Goal: Task Accomplishment & Management: Complete application form

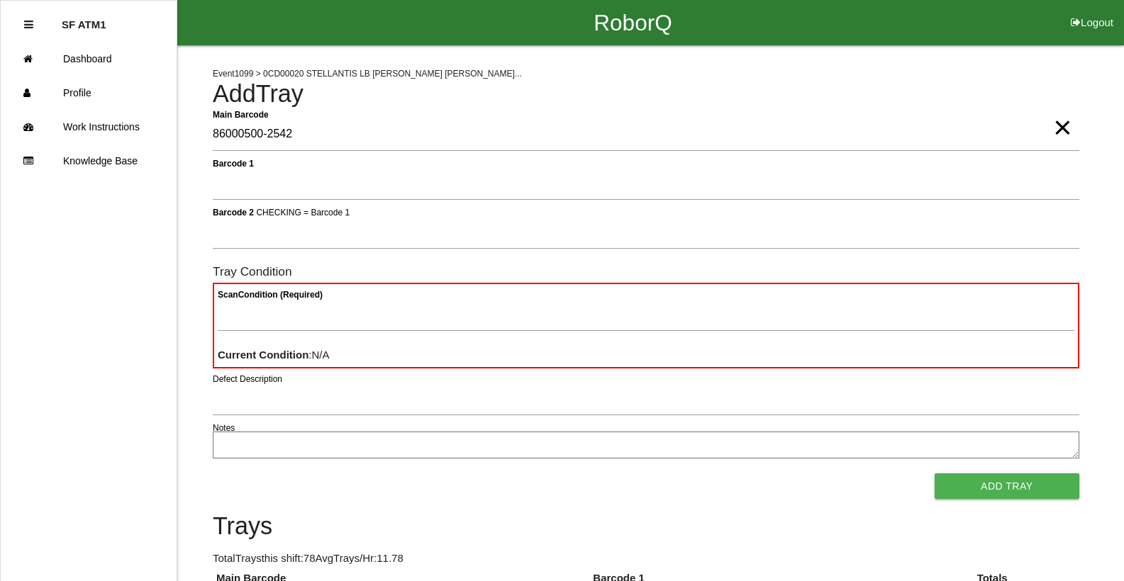
type Barcode "86000500-2542"
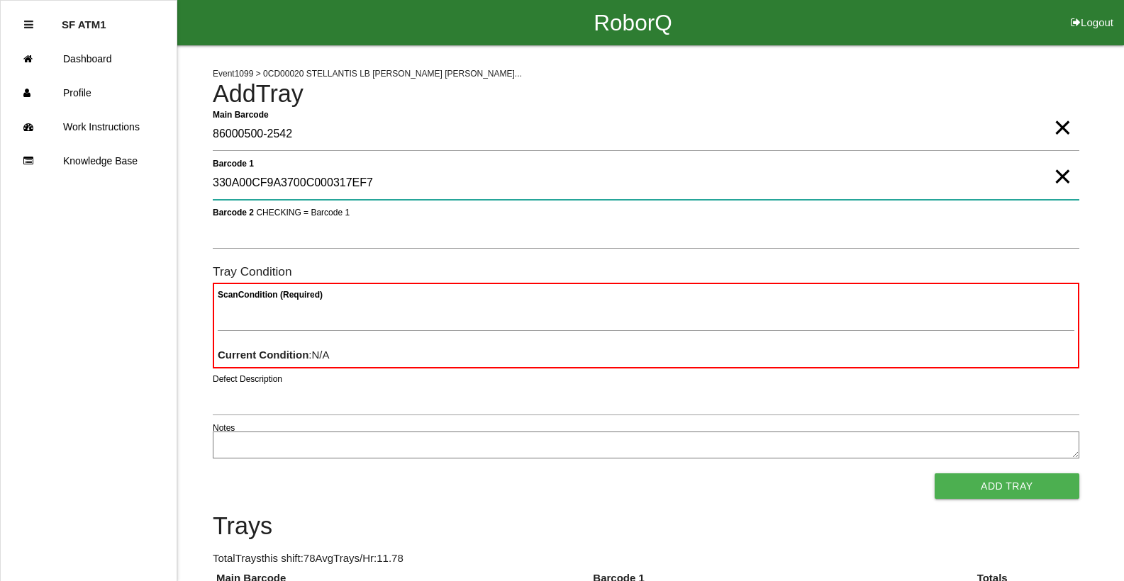
type 1 "330A00CF9A3700C000317EF7"
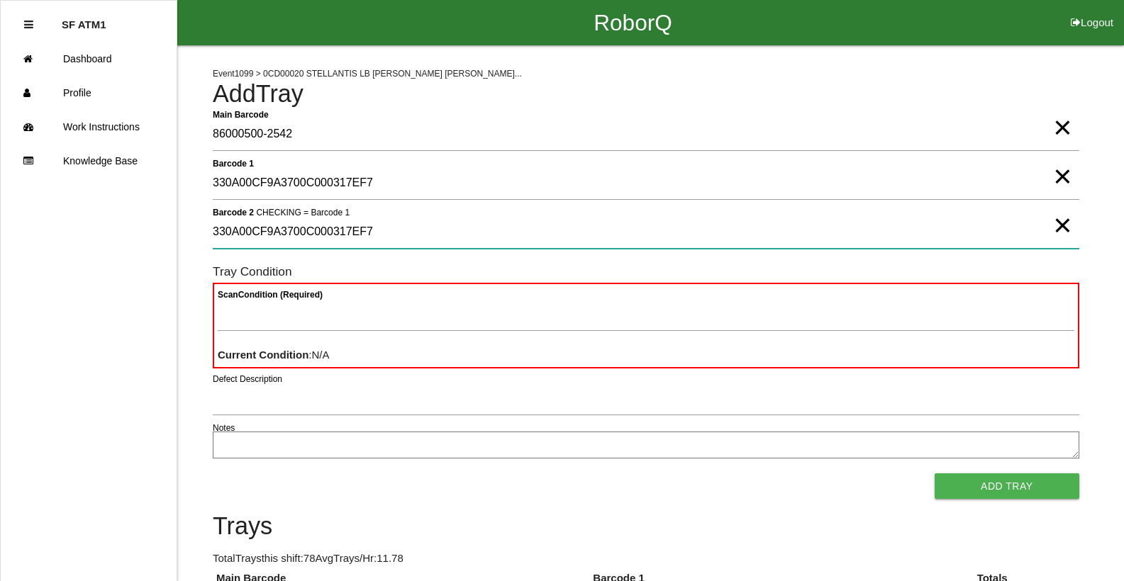
type 2 "330A00CF9A3700C000317EF7"
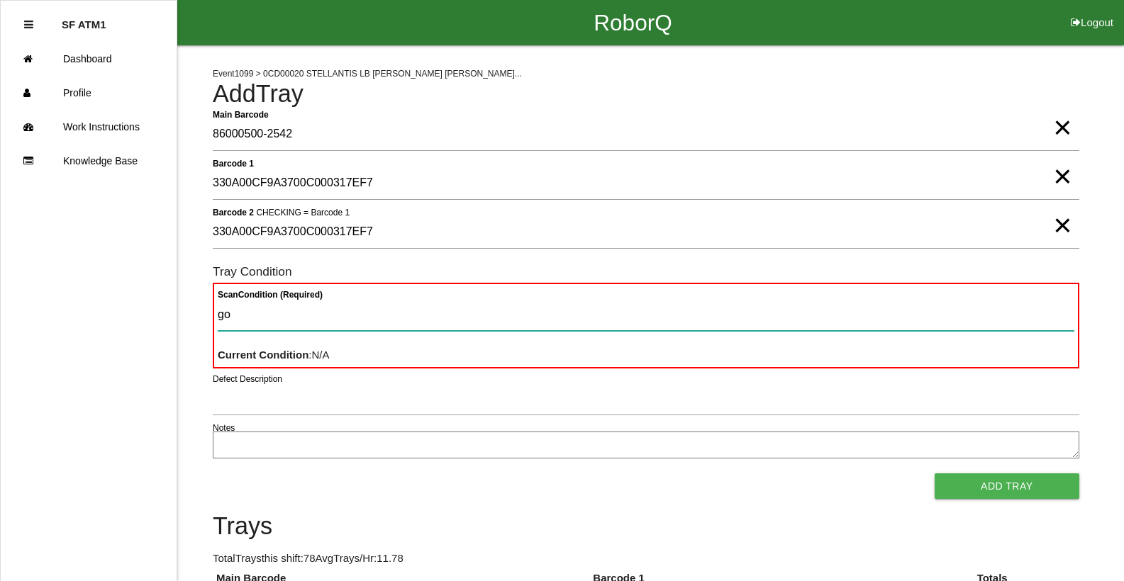
type Condition "goo"
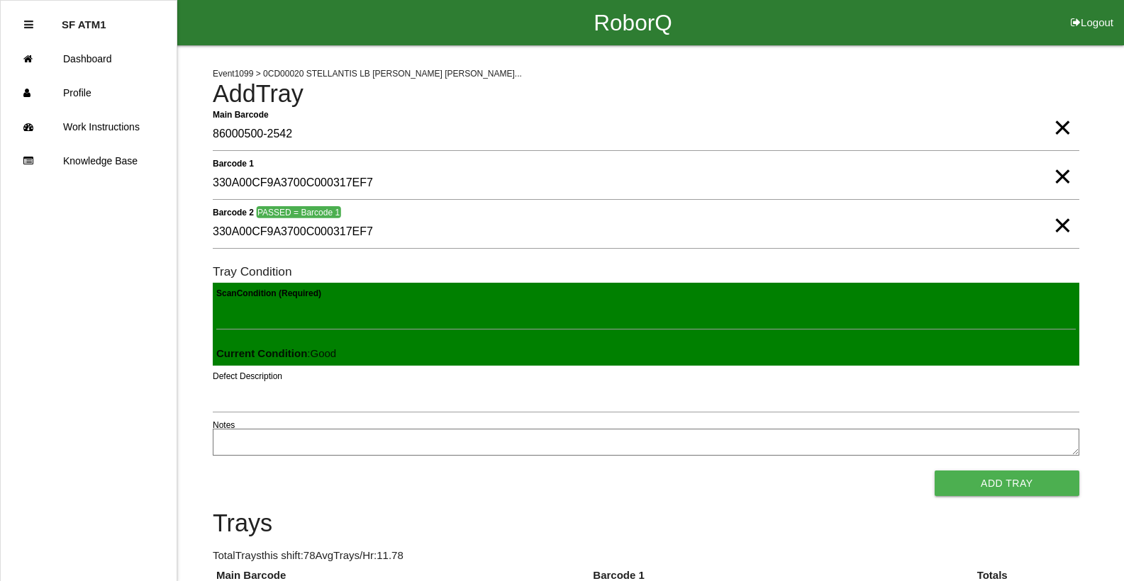
click at [935, 471] on button "Add Tray" at bounding box center [1007, 484] width 145 height 26
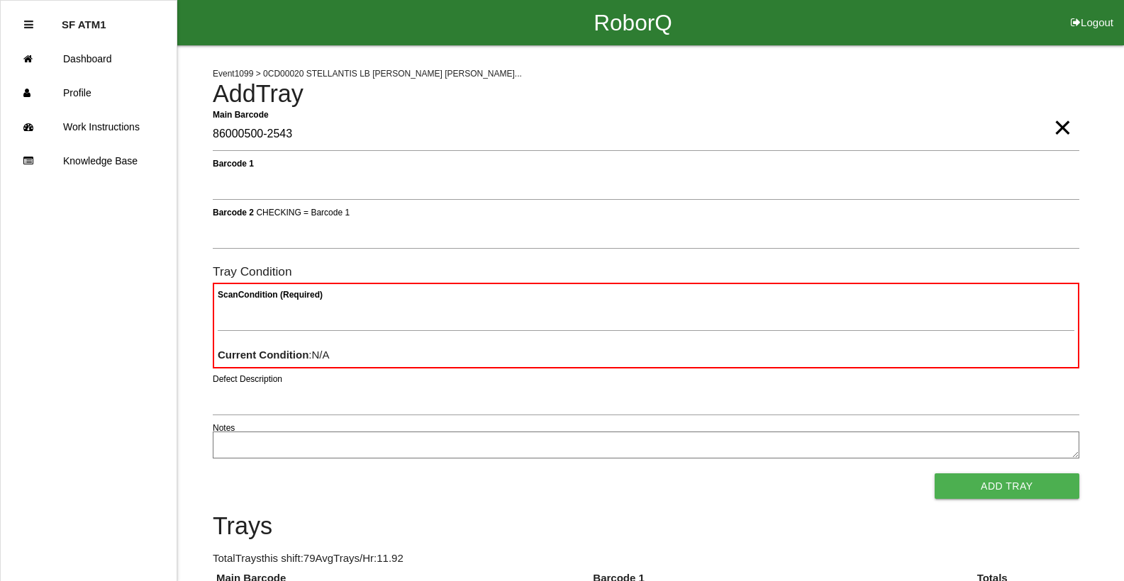
type Barcode "86000500-2543"
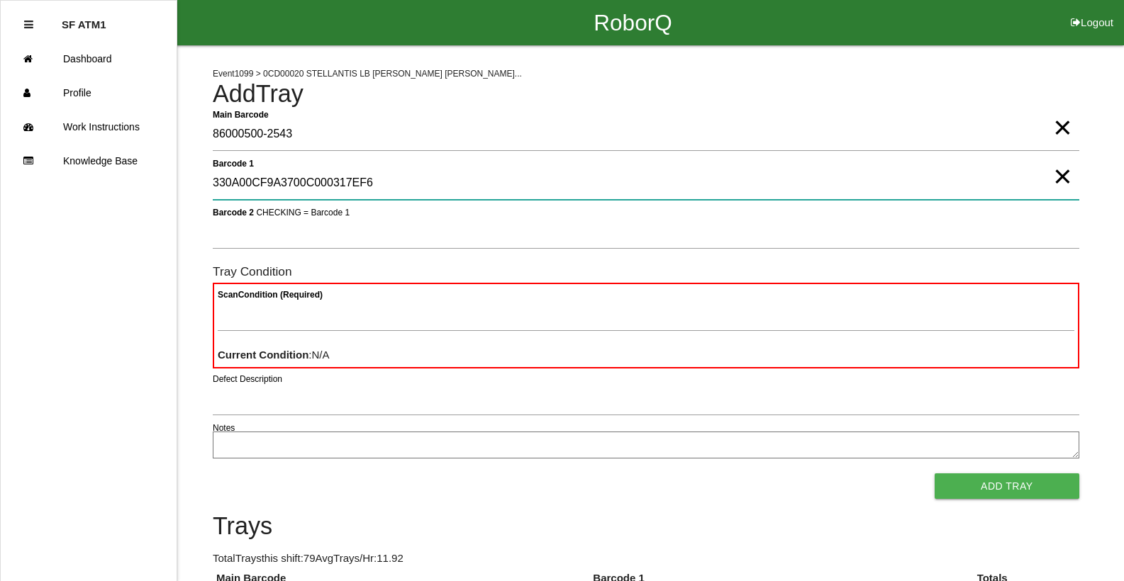
type 1 "330A00CF9A3700C000317EF6"
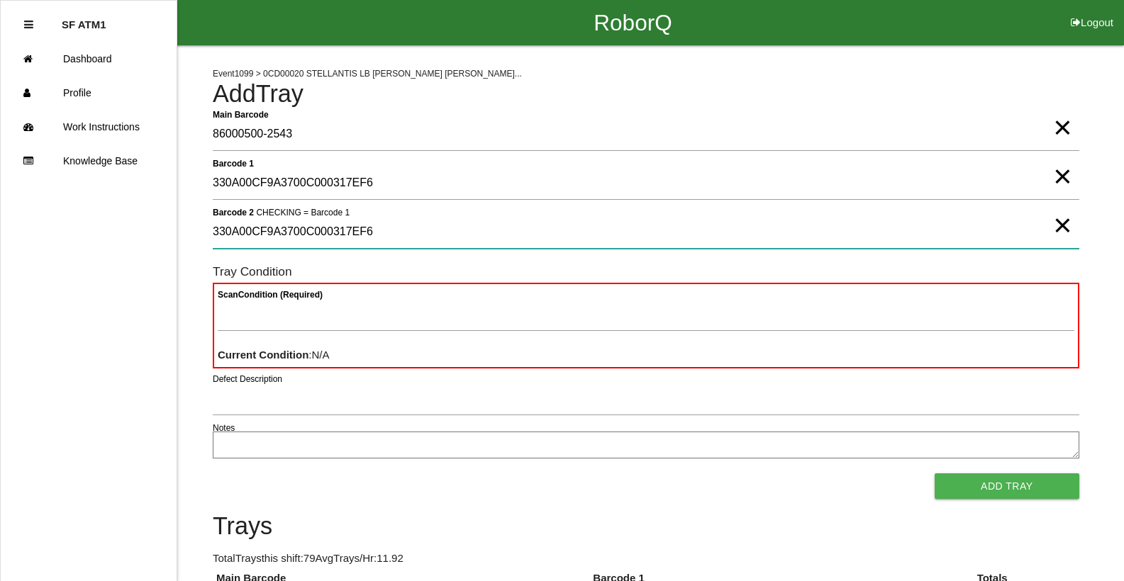
type 2 "330A00CF9A3700C000317EF6"
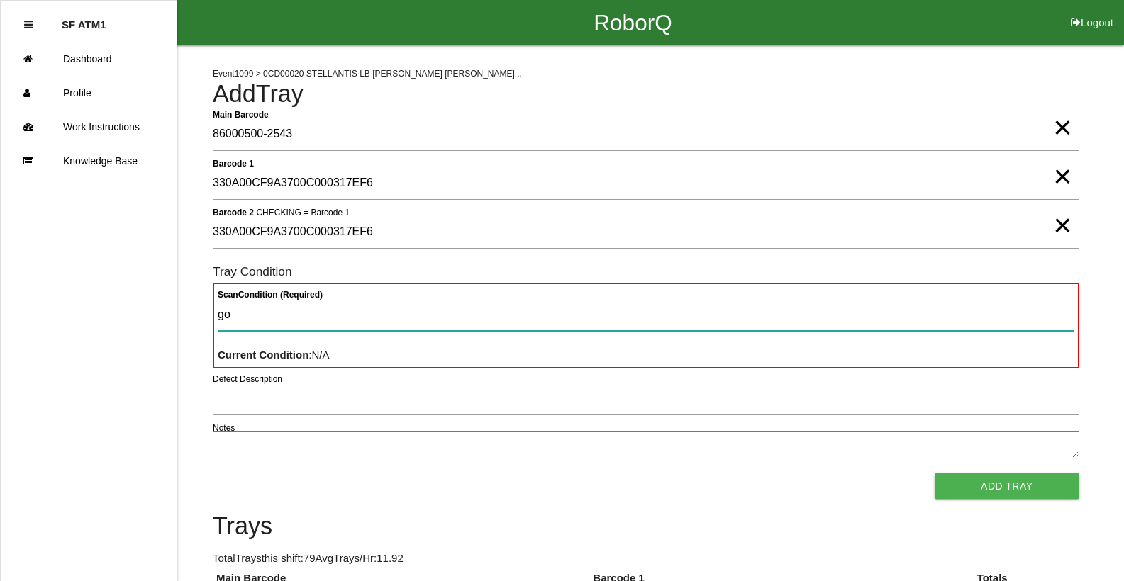
type Condition "goo"
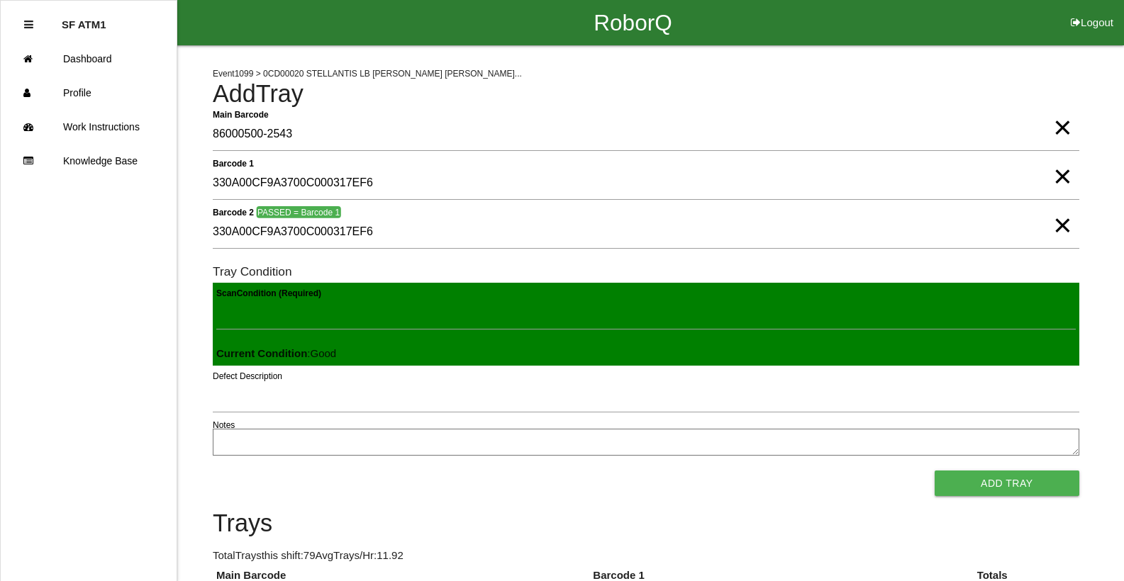
click button "Add Tray" at bounding box center [1007, 484] width 145 height 26
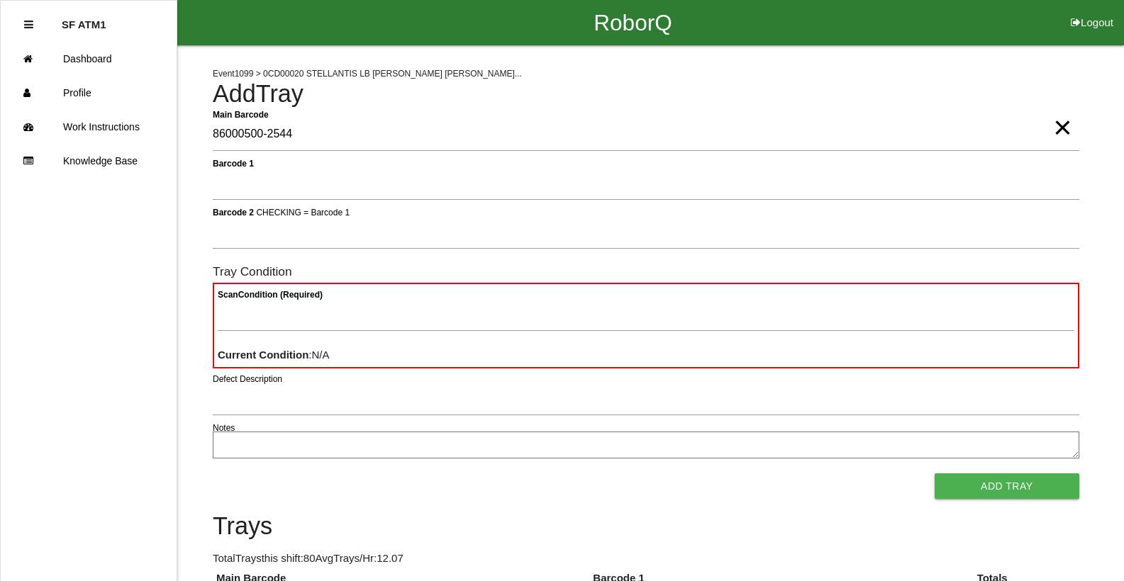
type Barcode "86000500-2544"
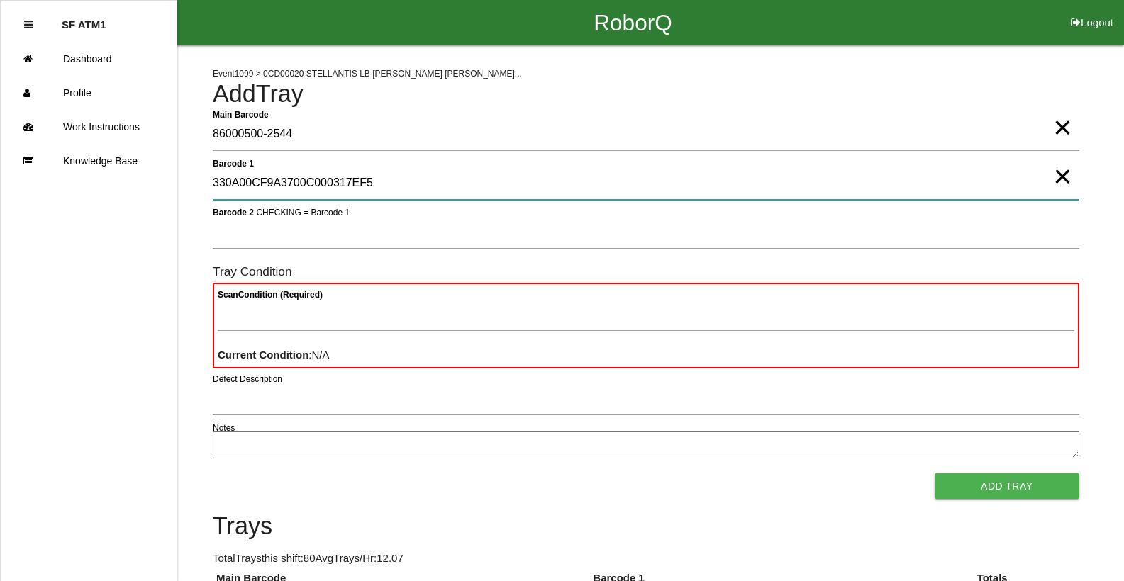
type 1 "330A00CF9A3700C000317EF5"
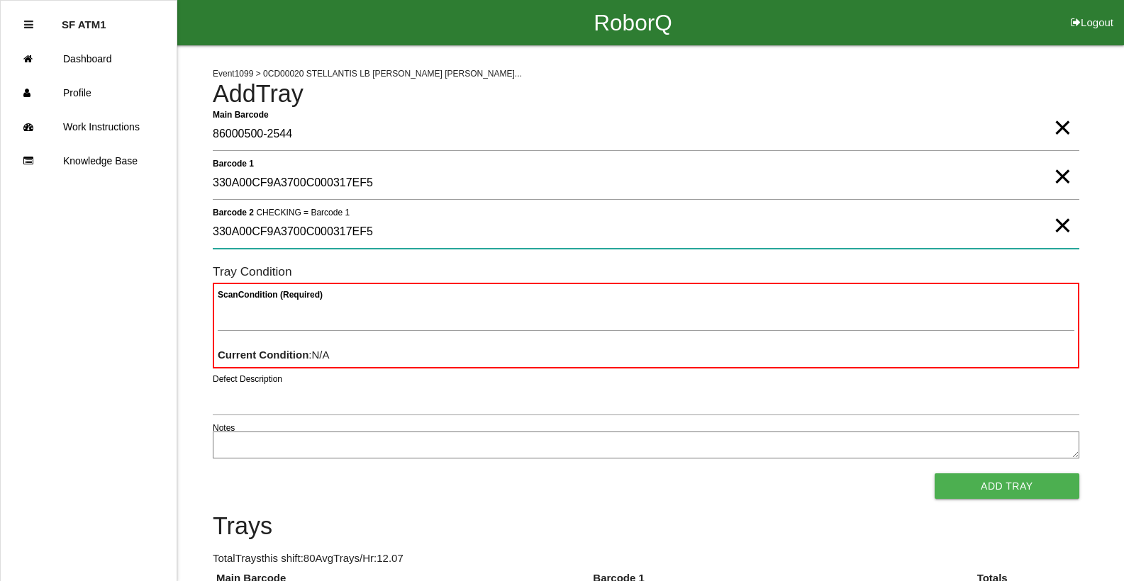
type 2 "330A00CF9A3700C000317EF5"
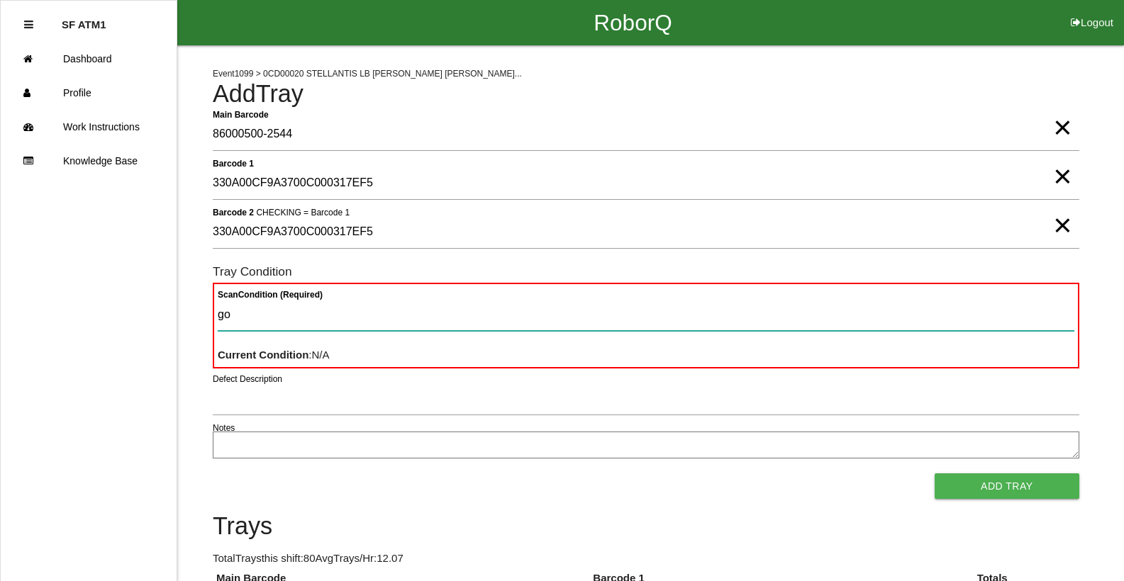
type Condition "goo"
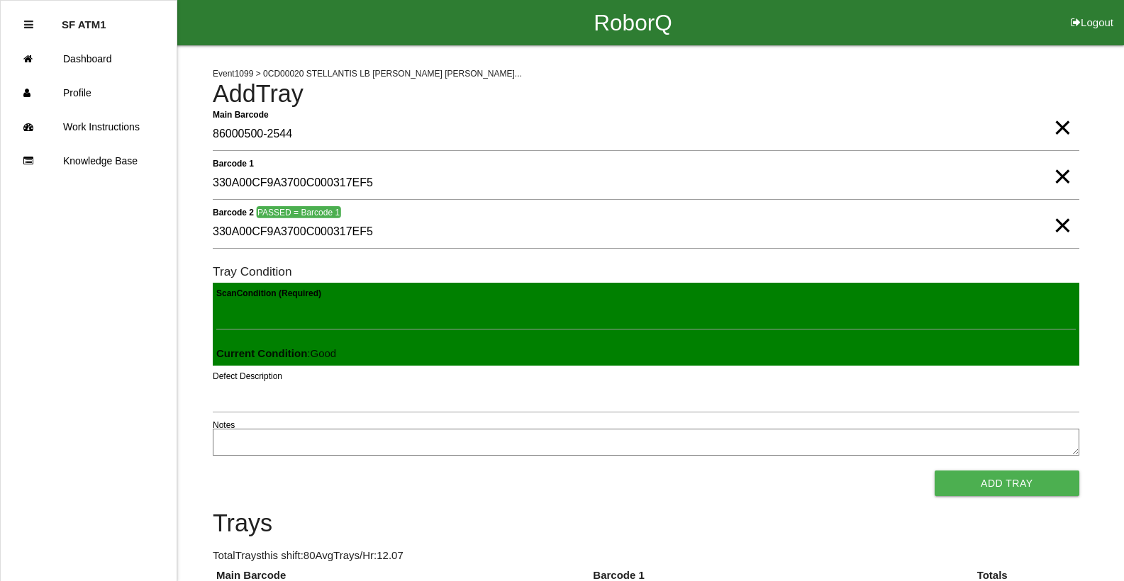
click at [935, 471] on button "Add Tray" at bounding box center [1007, 484] width 145 height 26
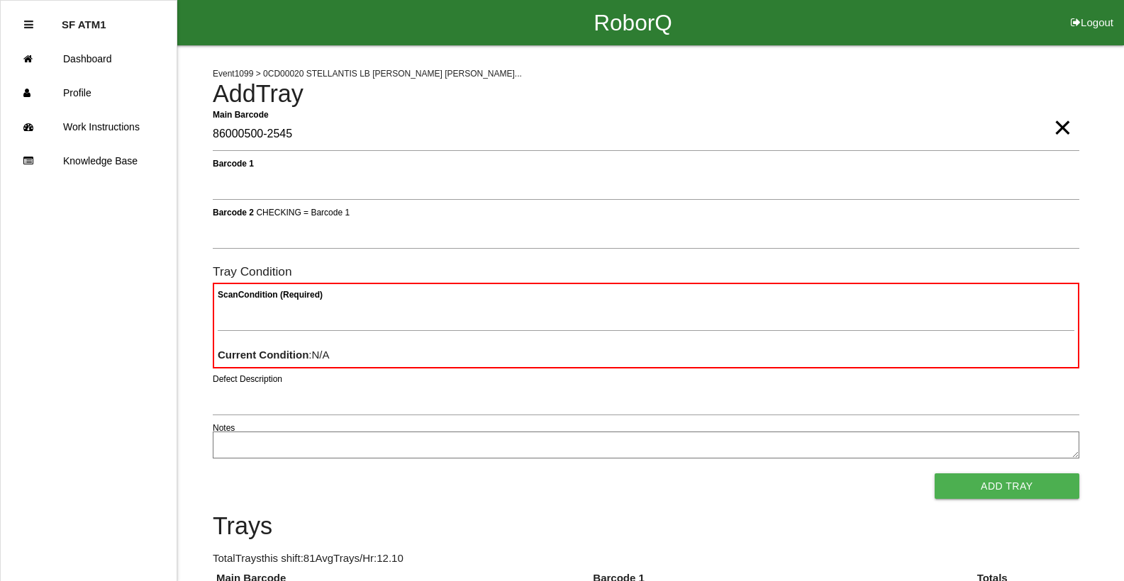
type Barcode "86000500-2545"
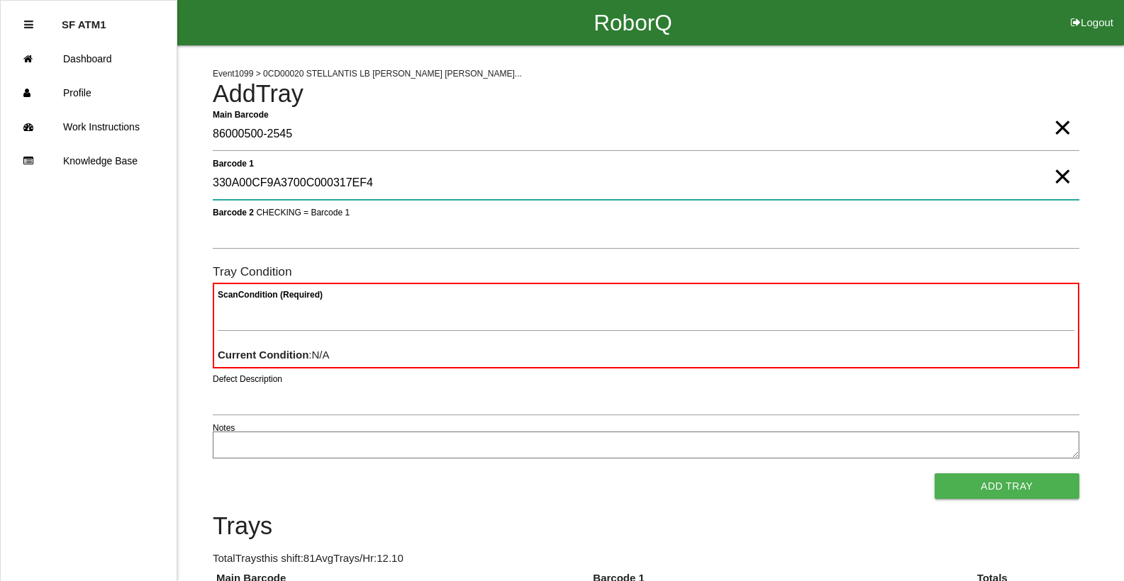
type 1 "330A00CF9A3700C000317EF4"
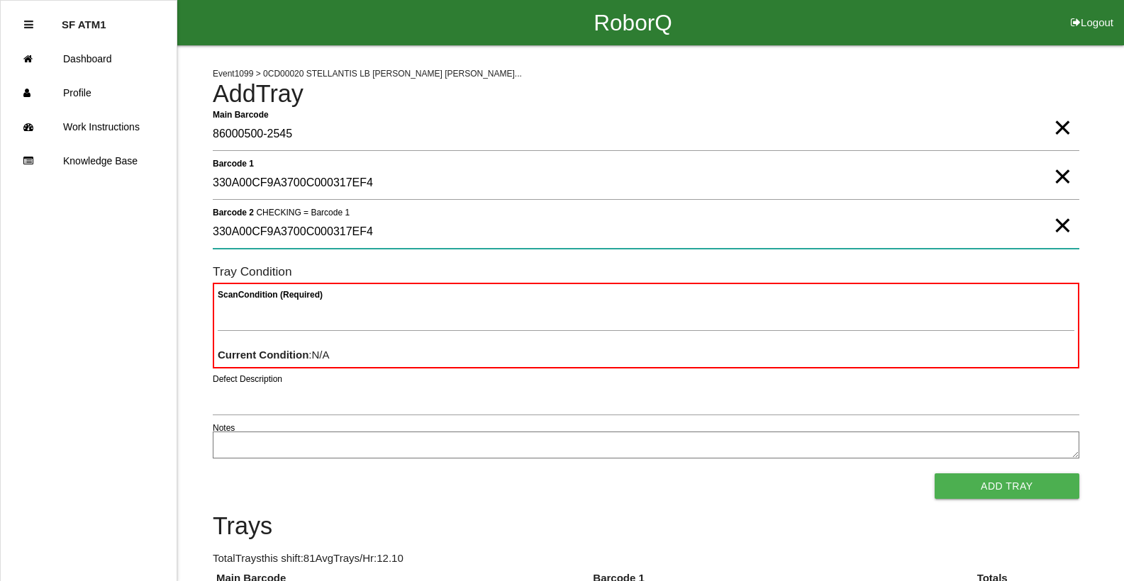
type 2 "330A00CF9A3700C000317EF4"
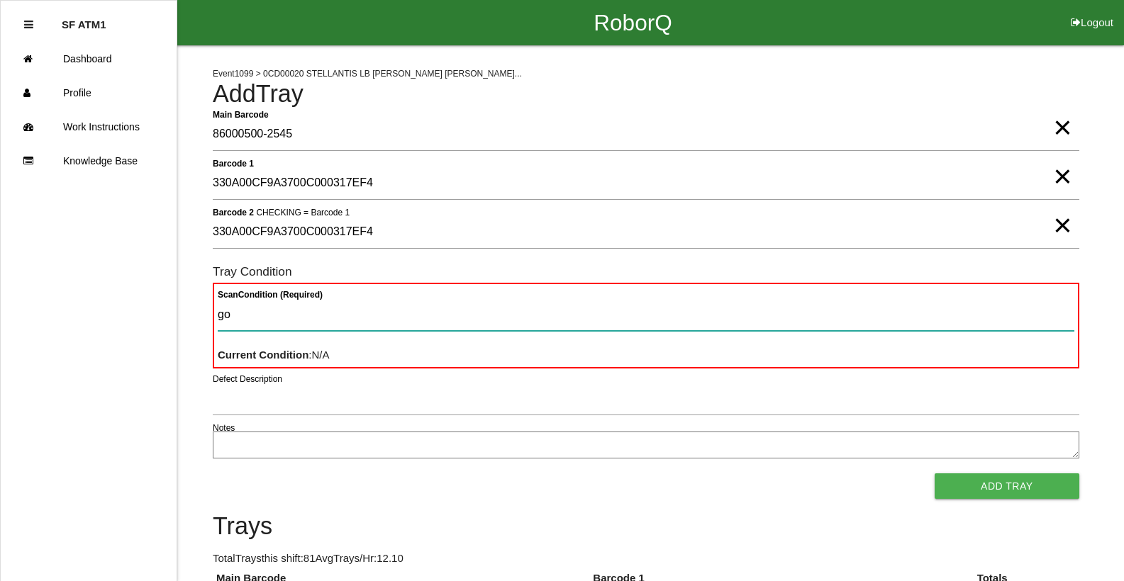
type Condition "goo"
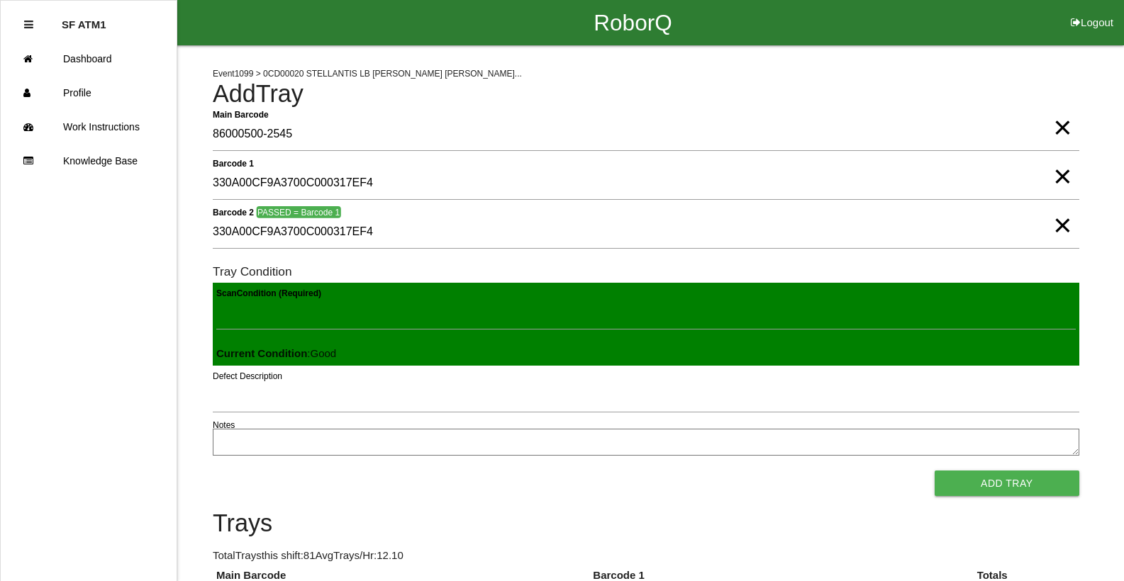
click at [935, 471] on button "Add Tray" at bounding box center [1007, 484] width 145 height 26
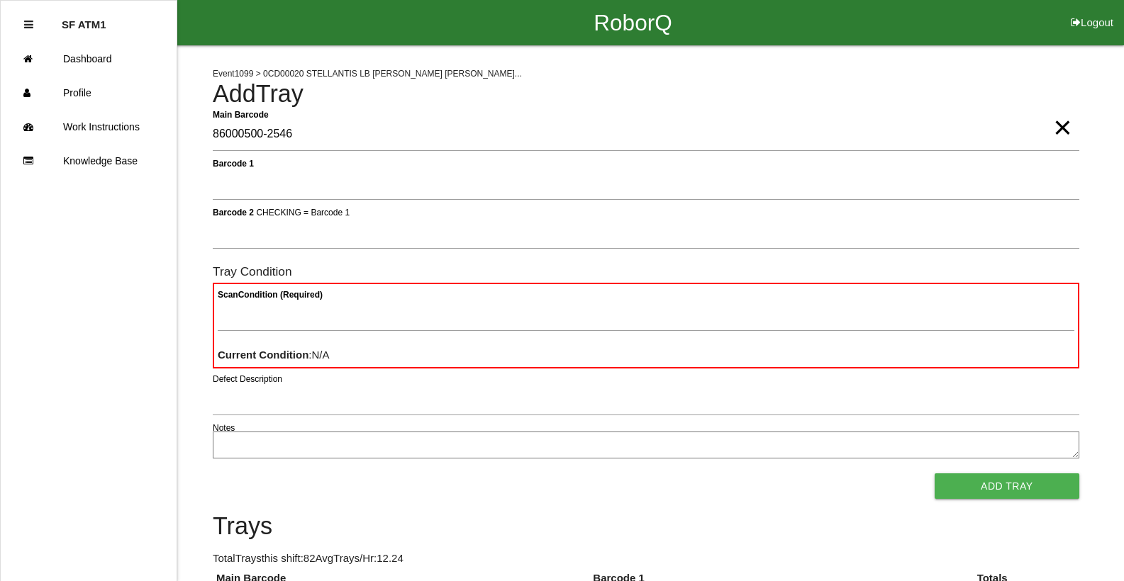
type Barcode "86000500-2546"
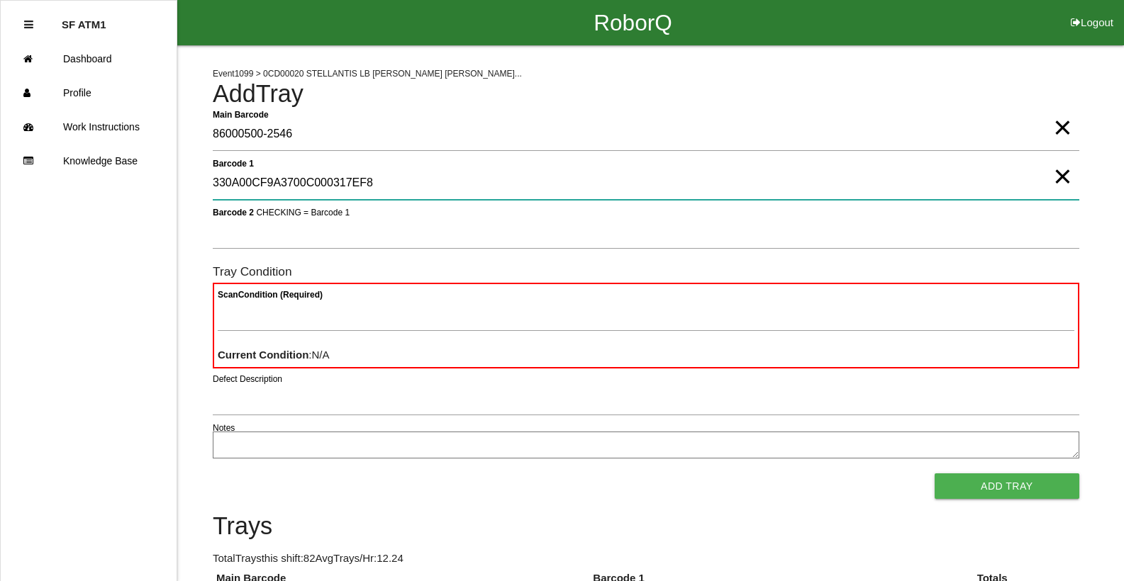
type 1 "330A00CF9A3700C000317EF8"
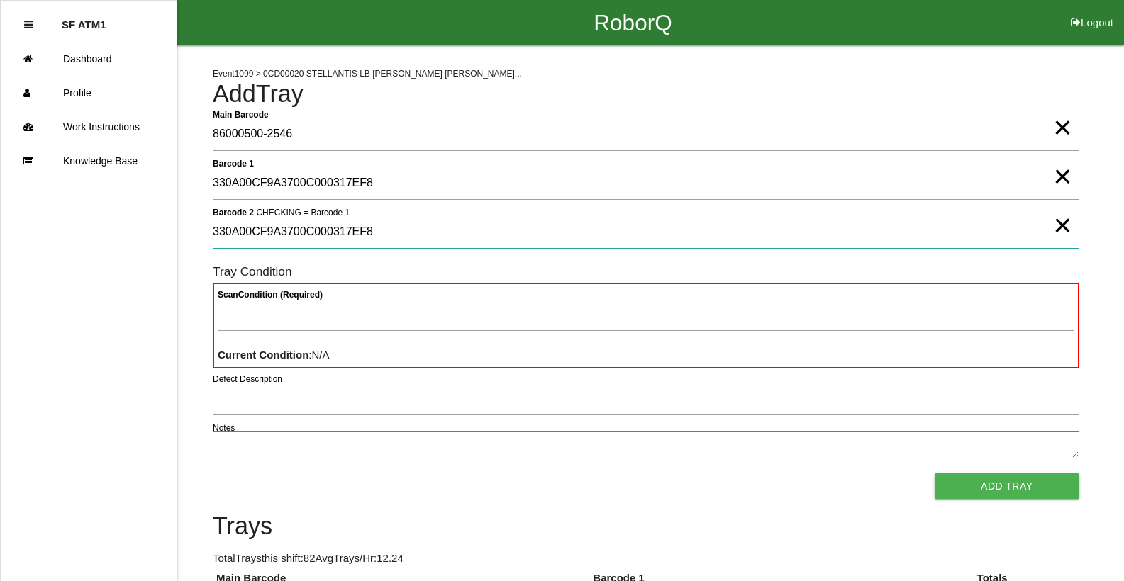
type 2 "330A00CF9A3700C000317EF8"
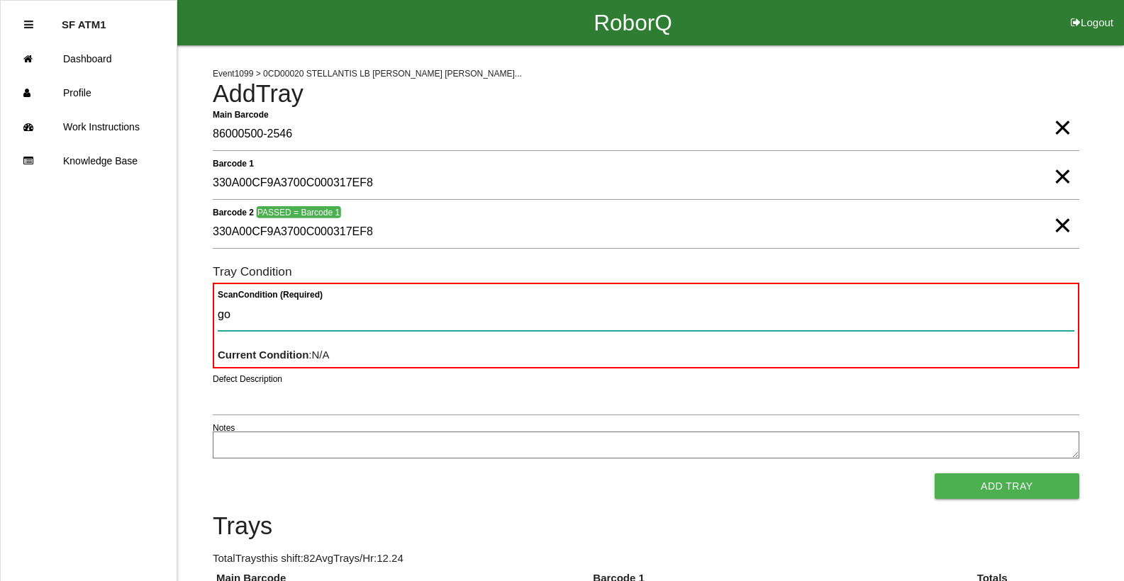
type Condition "goo"
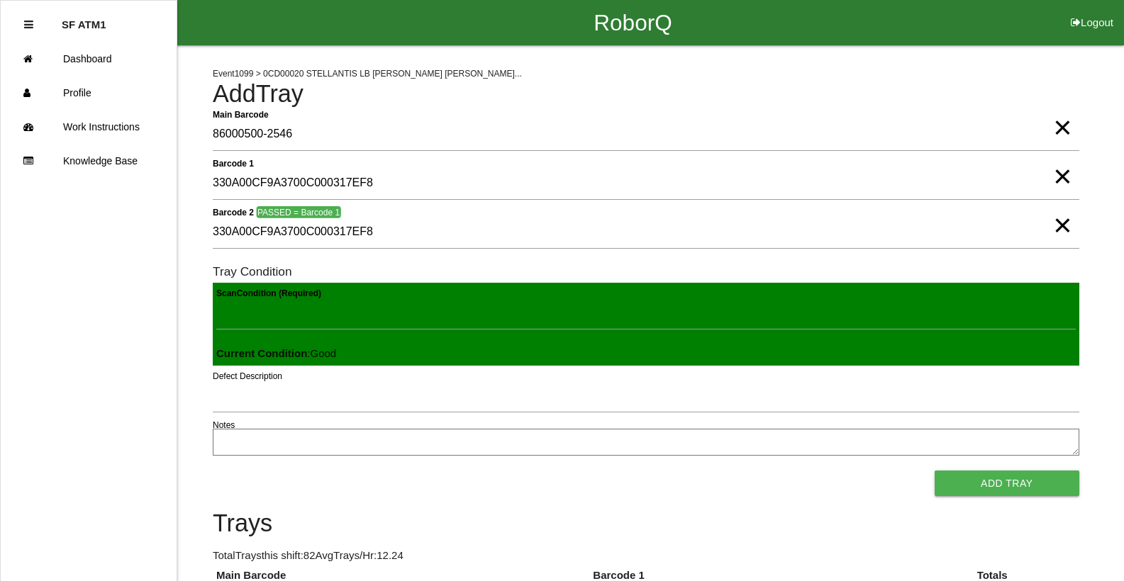
click button "Add Tray" at bounding box center [1007, 484] width 145 height 26
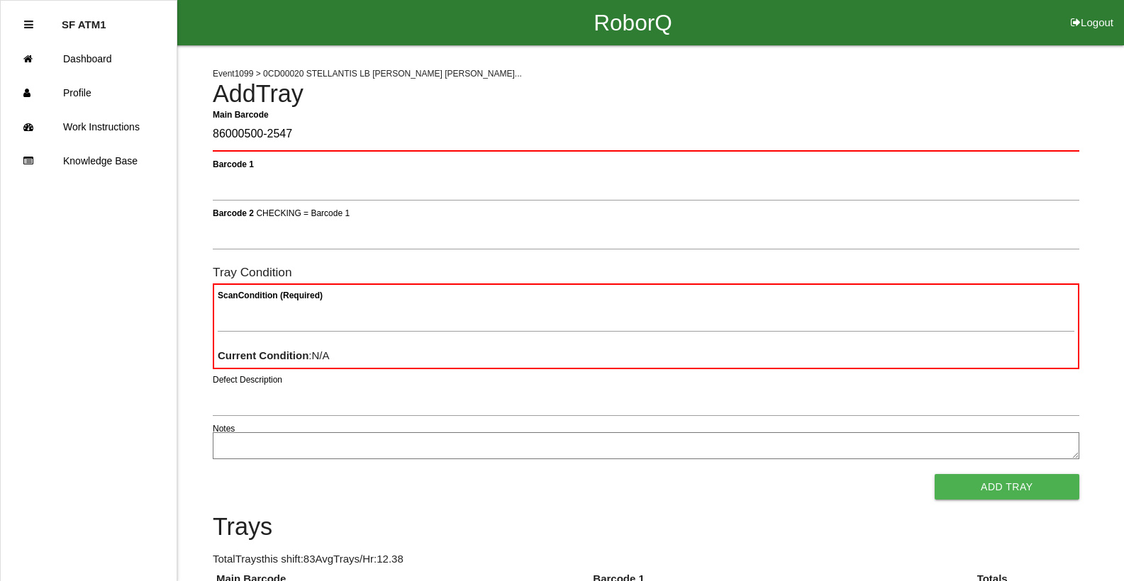
type Barcode "86000500-2547"
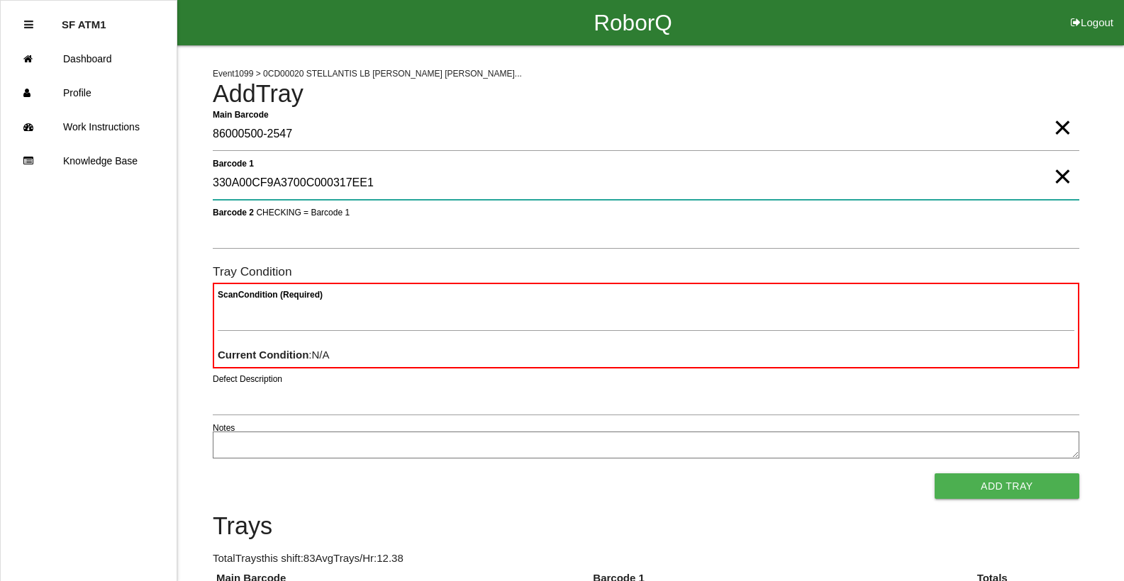
type 1 "330A00CF9A3700C000317EE1"
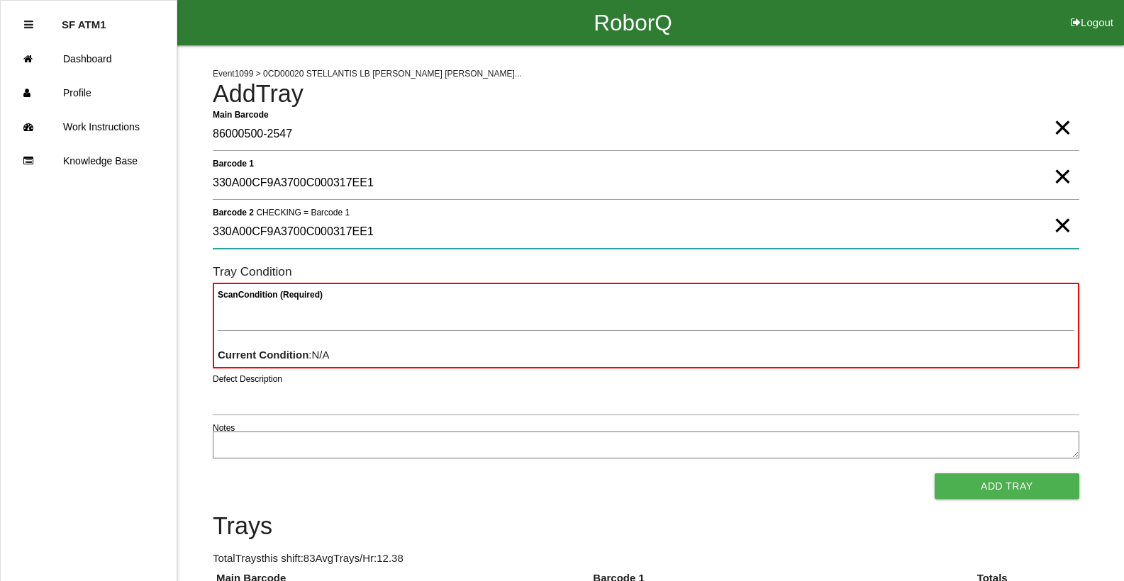
type 2 "330A00CF9A3700C000317EE1"
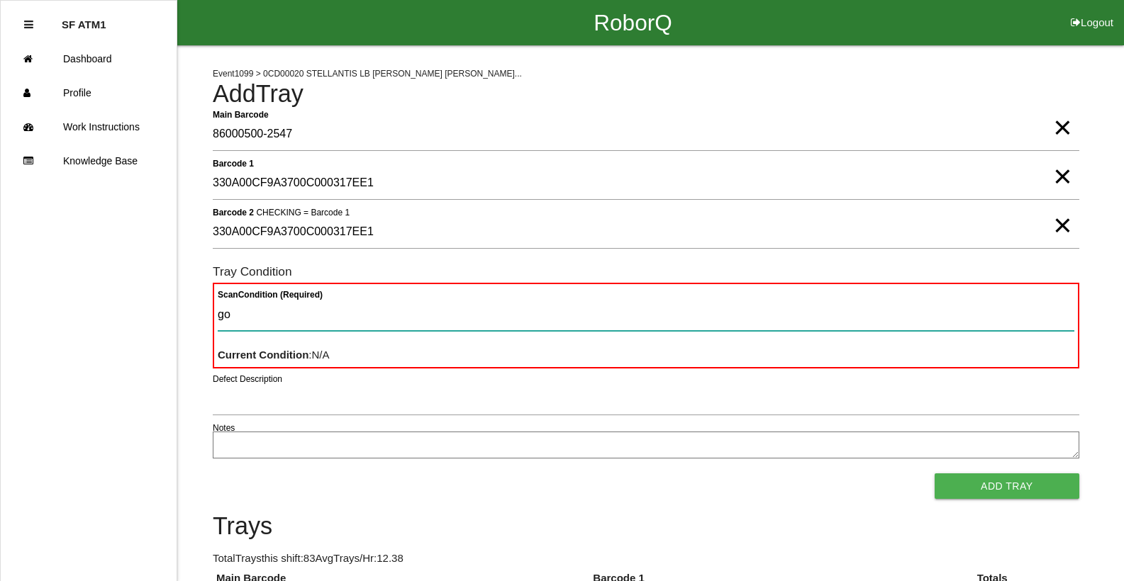
type Condition "goo"
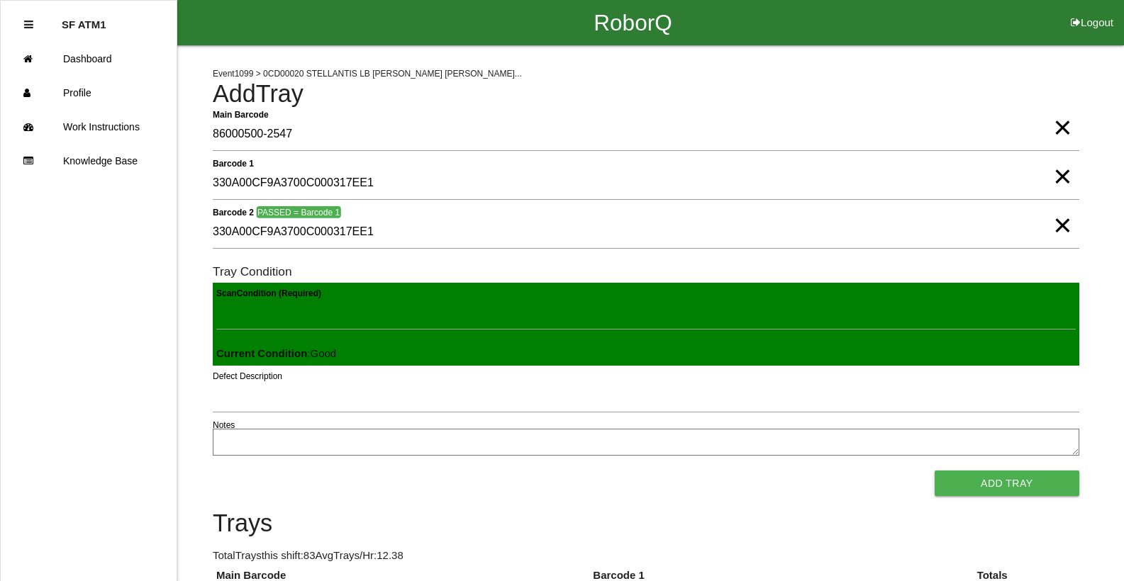
click at [935, 471] on button "Add Tray" at bounding box center [1007, 484] width 145 height 26
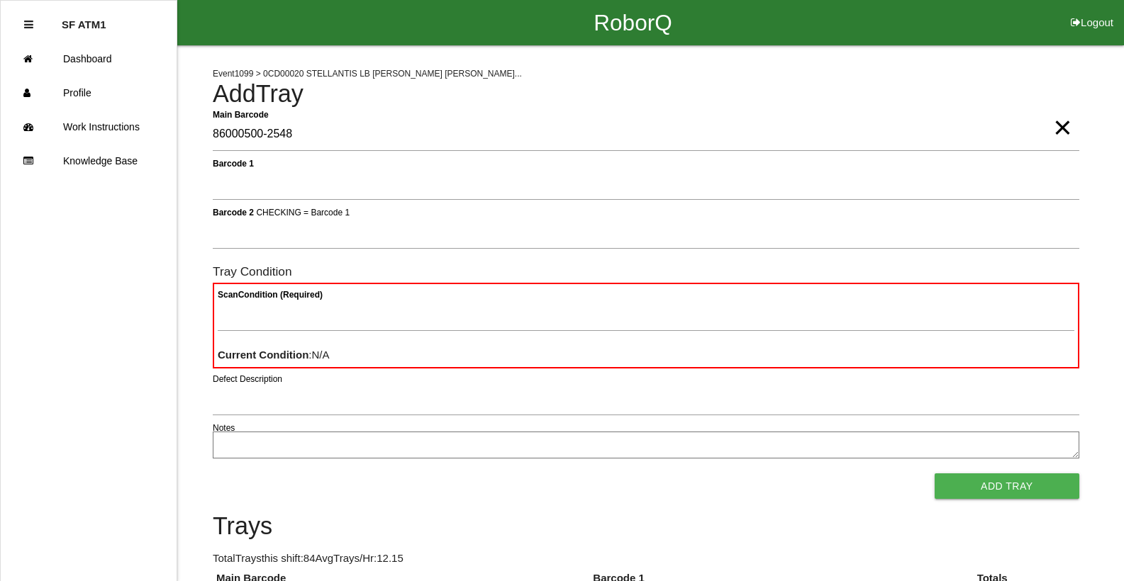
type Barcode "86000500-2548"
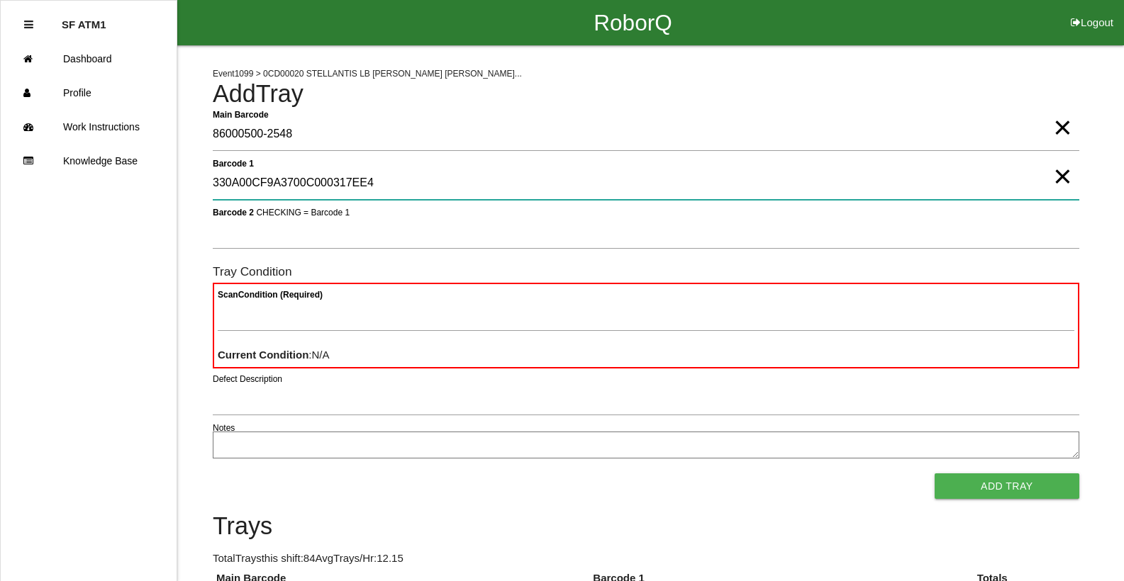
type 1 "330A00CF9A3700C000317EE4"
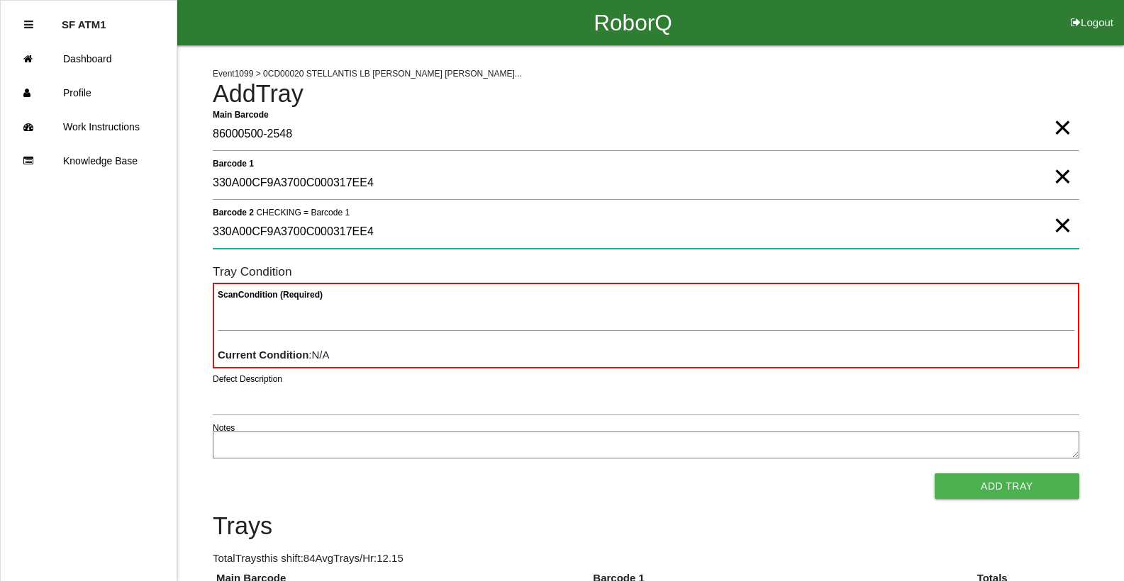
type 2 "330A00CF9A3700C000317EE4"
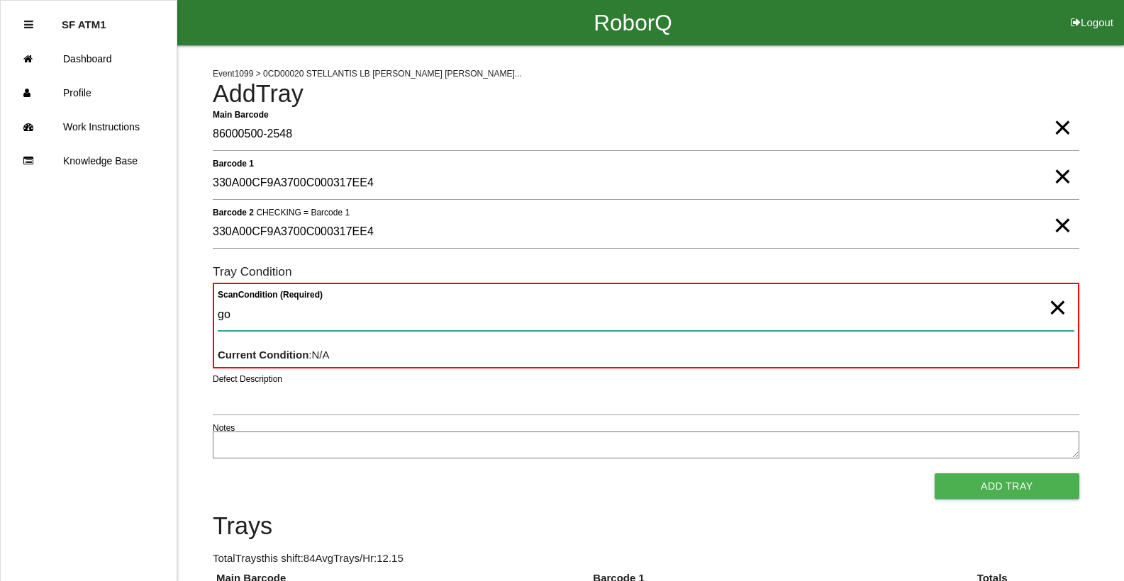
type Condition "goo"
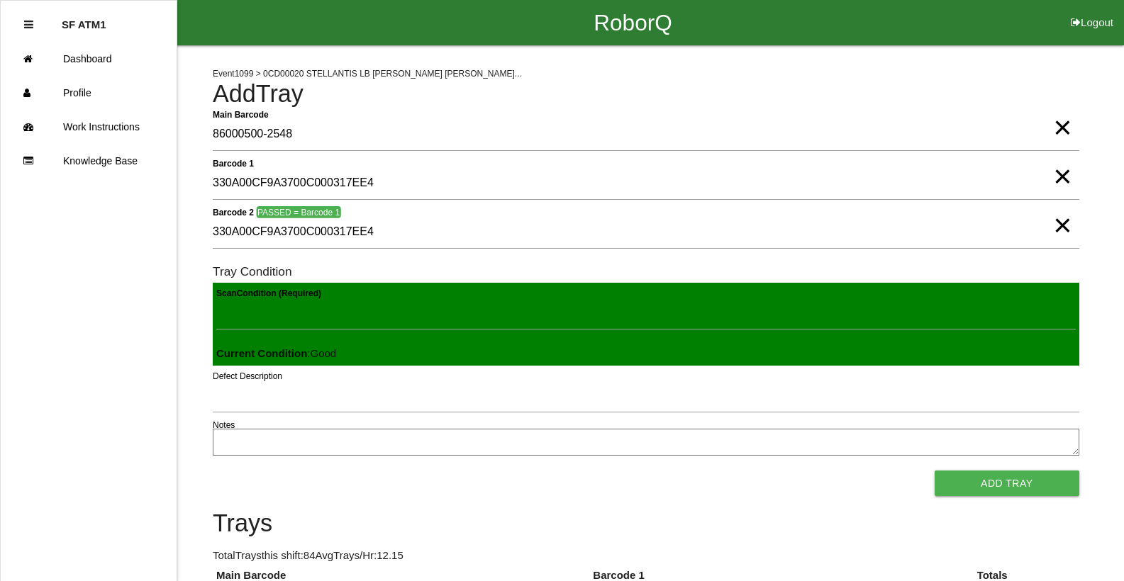
click button "Add Tray" at bounding box center [1007, 484] width 145 height 26
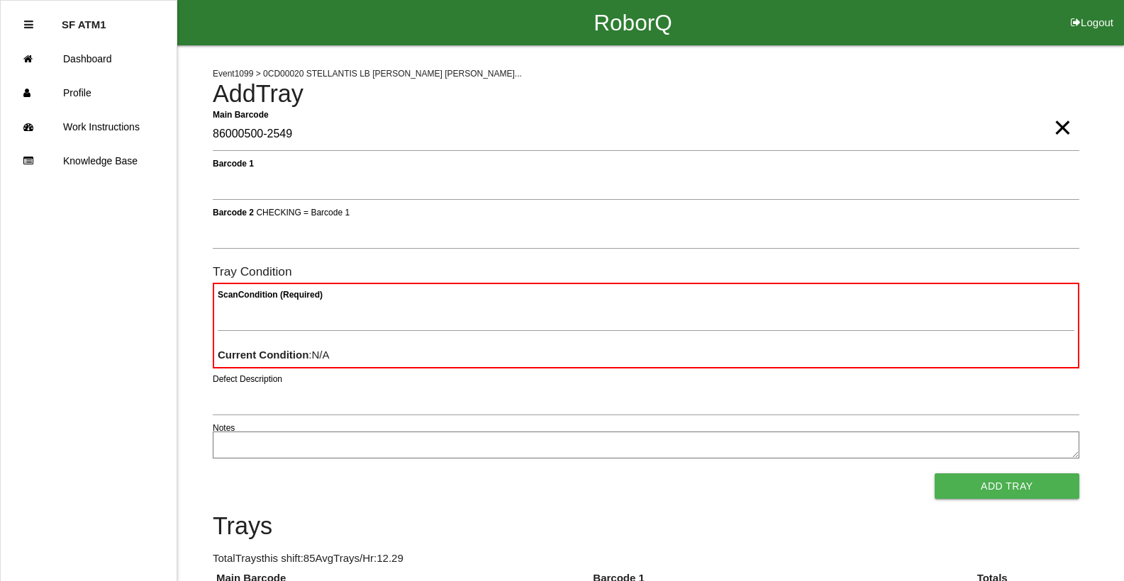
type Barcode "86000500-2549"
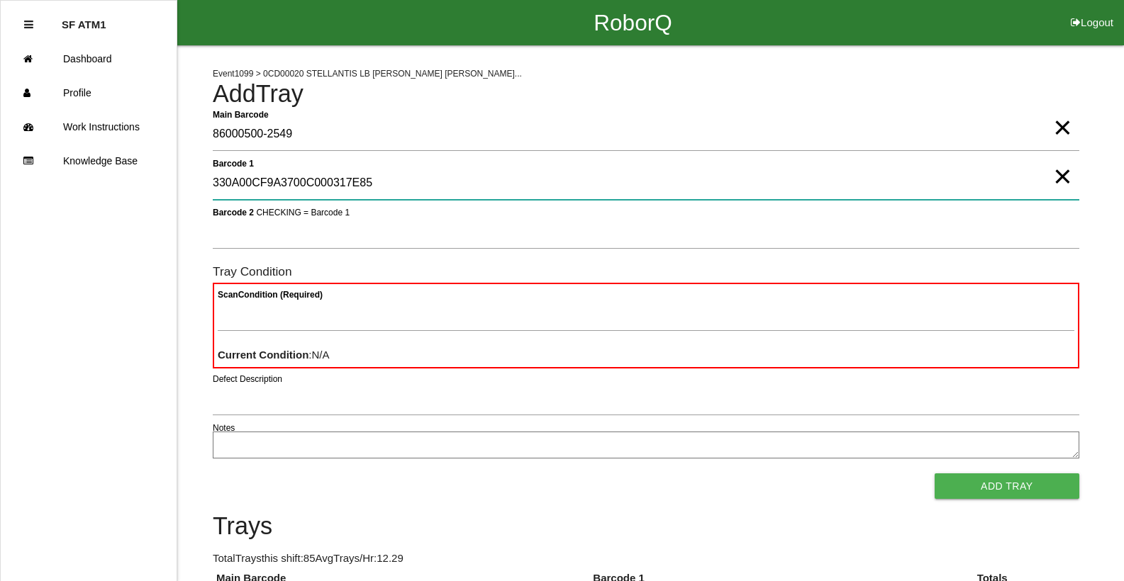
type 1 "330A00CF9A3700C000317E85"
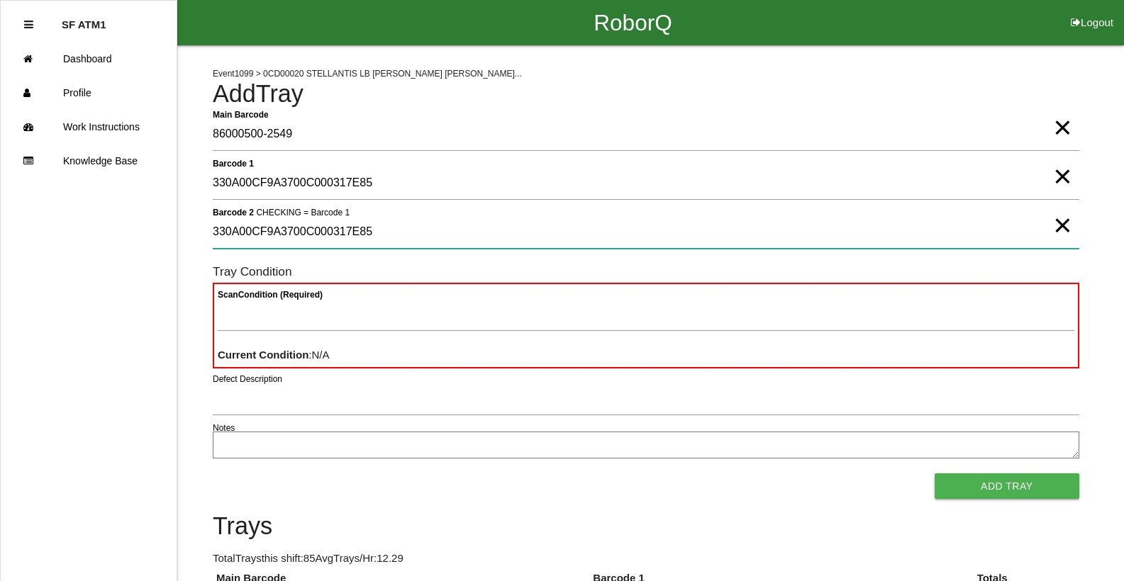
type 2 "330A00CF9A3700C000317E85"
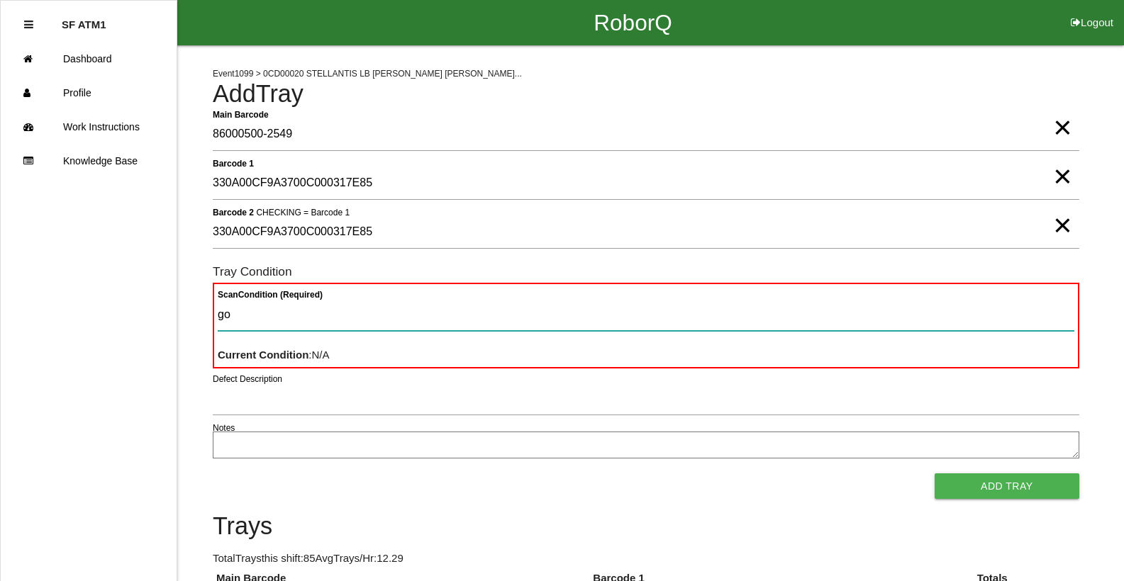
type Condition "goo"
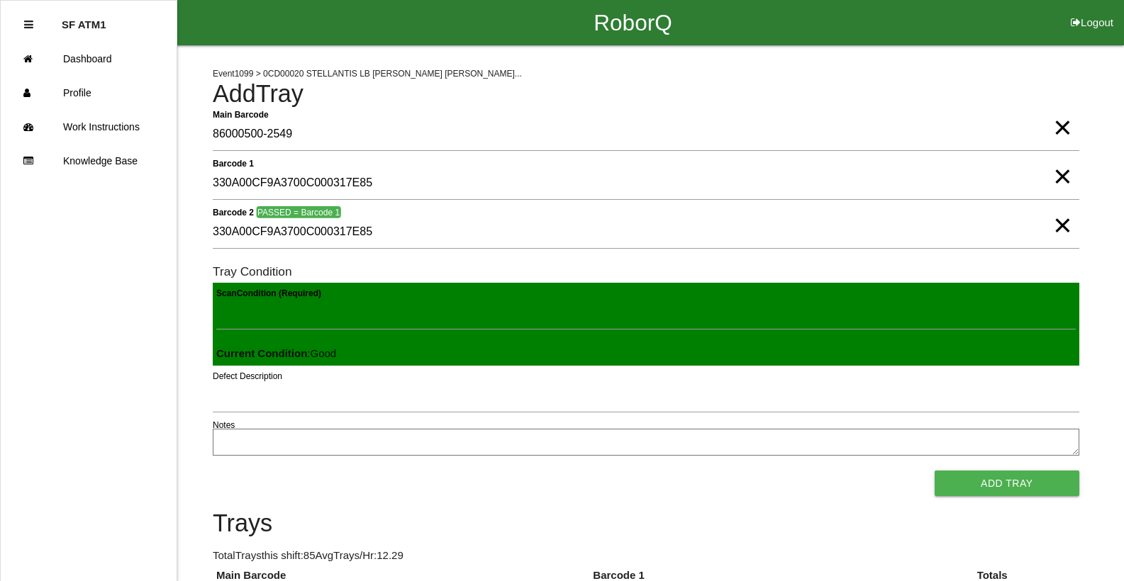
click at [935, 471] on button "Add Tray" at bounding box center [1007, 484] width 145 height 26
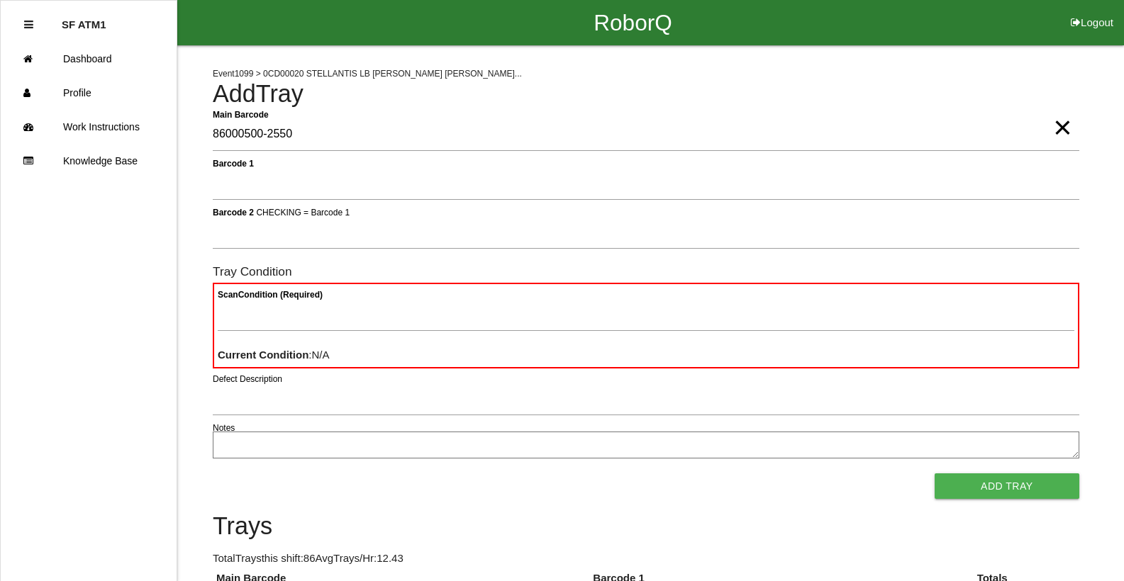
type Barcode "86000500-2550"
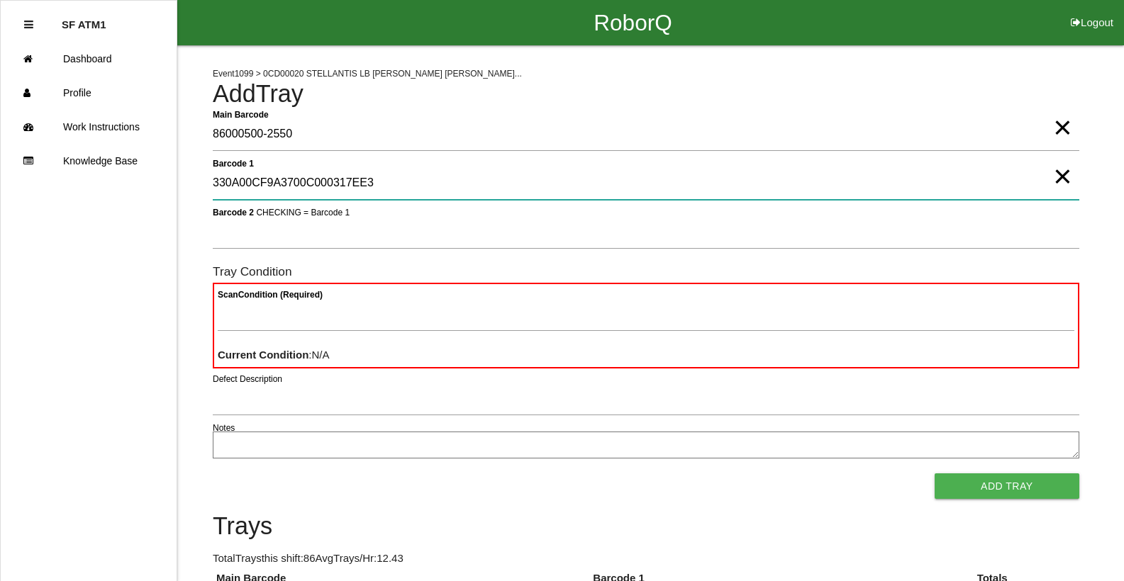
type 1 "330A00CF9A3700C000317EE3"
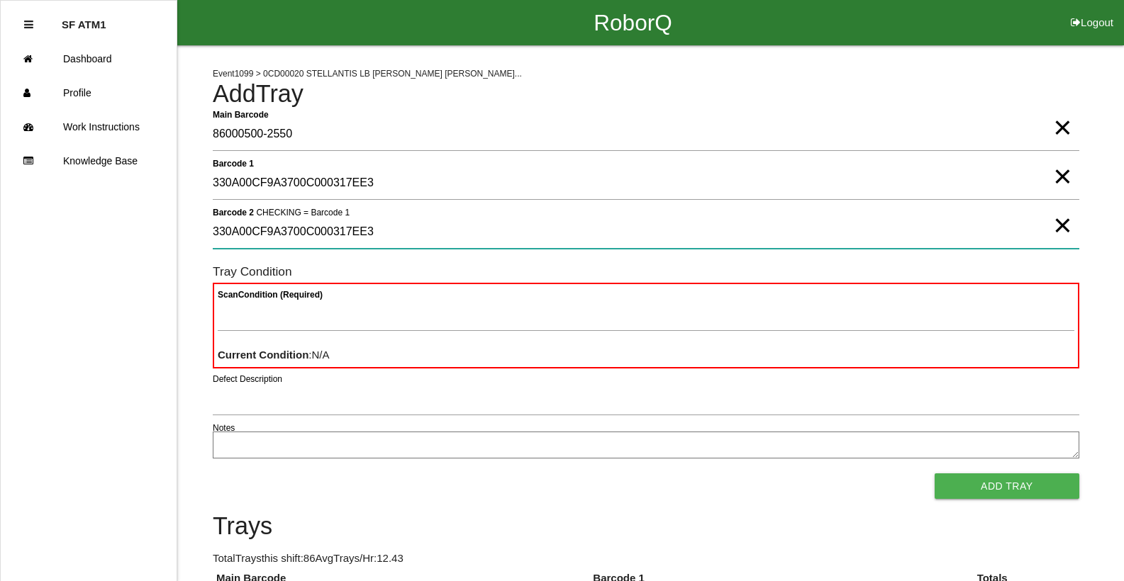
type 2 "330A00CF9A3700C000317EE3"
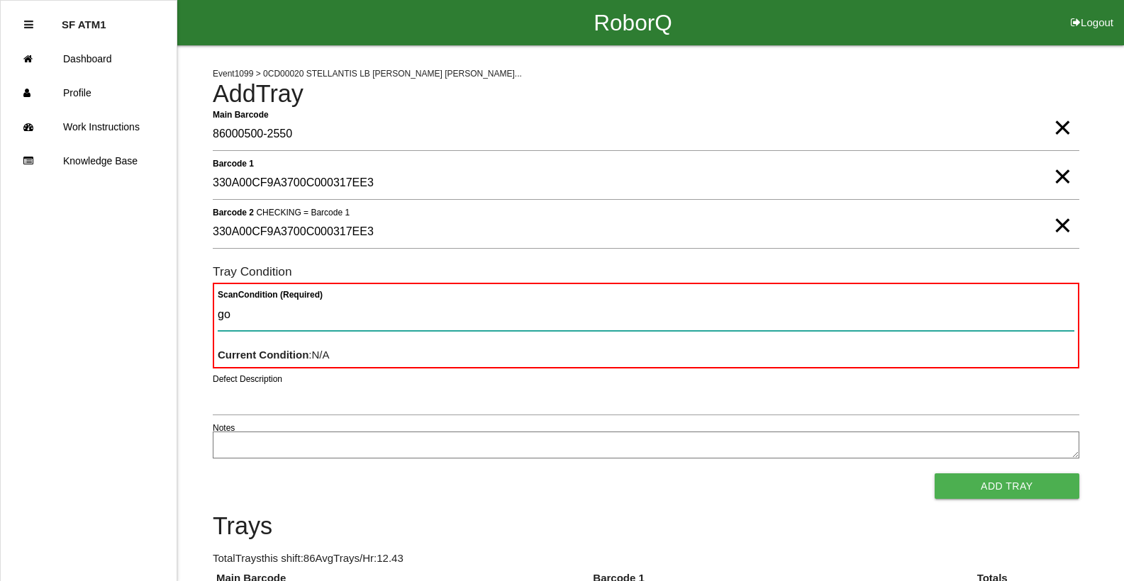
type Condition "goo"
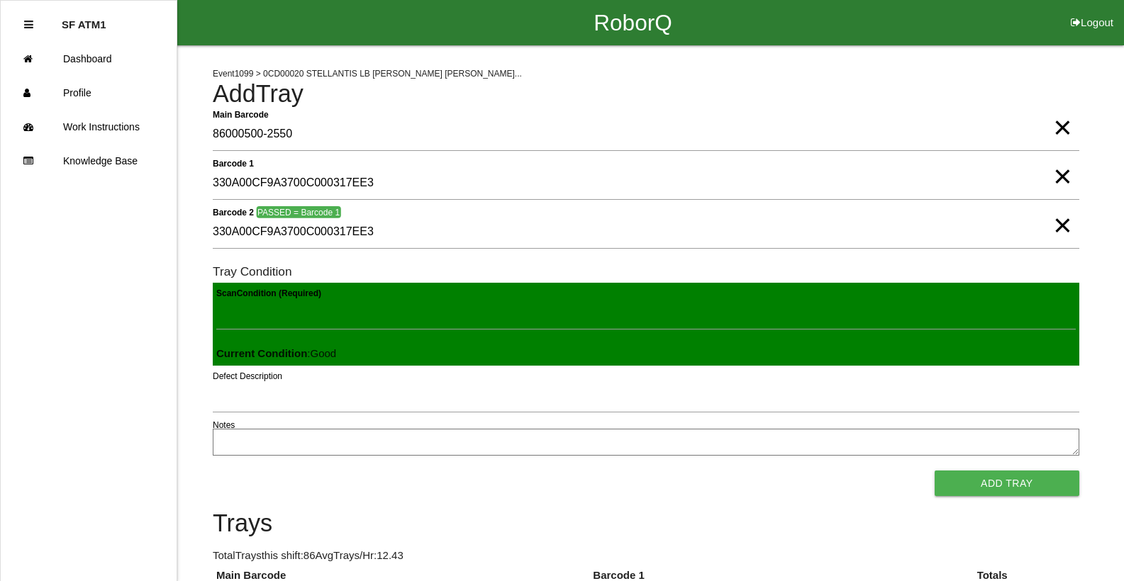
click at [935, 471] on button "Add Tray" at bounding box center [1007, 484] width 145 height 26
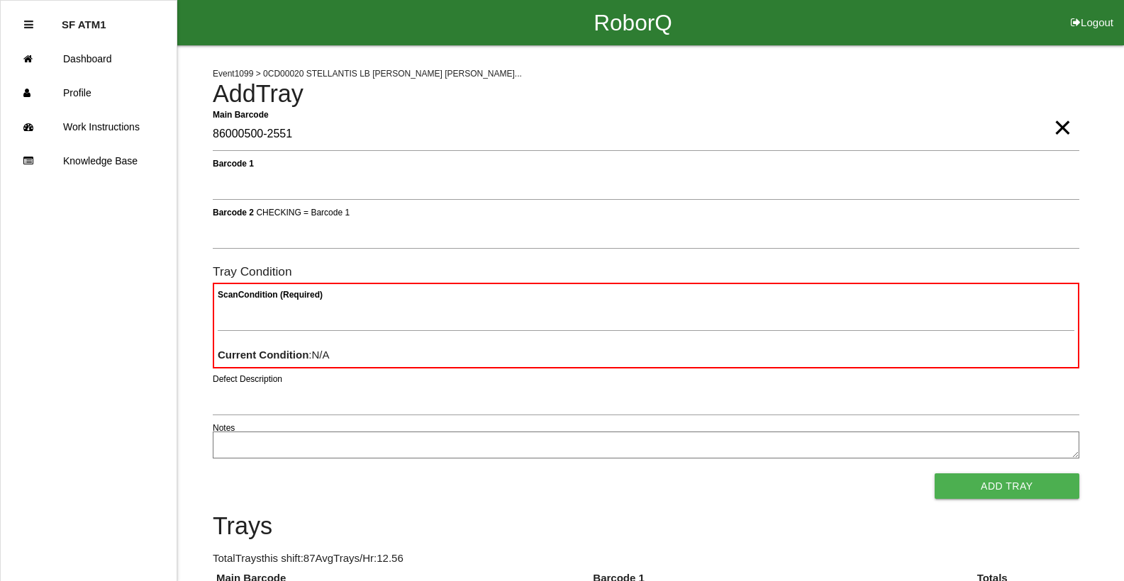
type Barcode "86000500-2551"
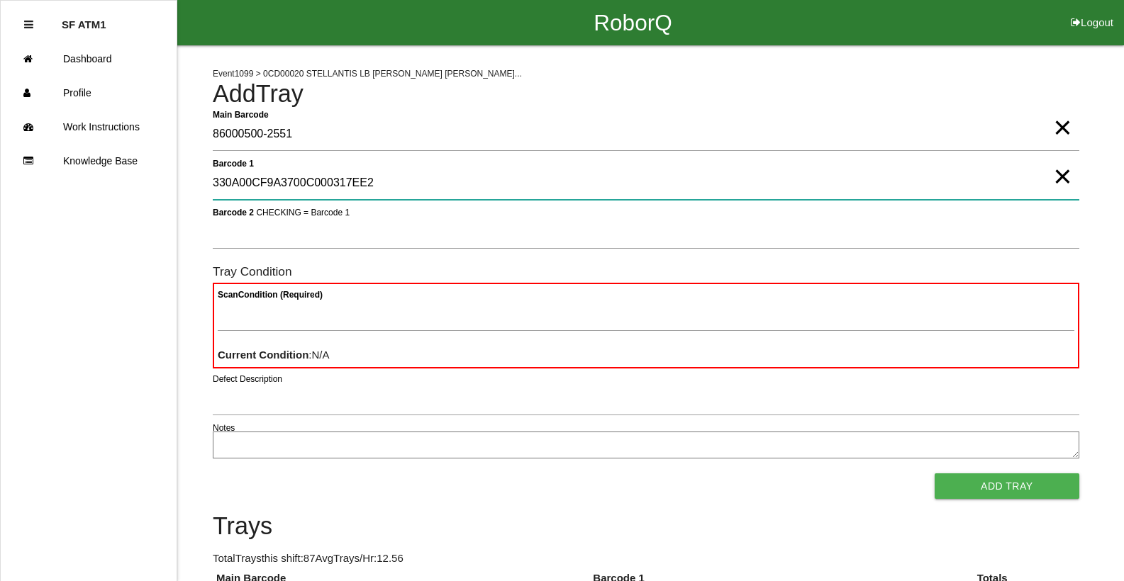
type 1 "330A00CF9A3700C000317EE2"
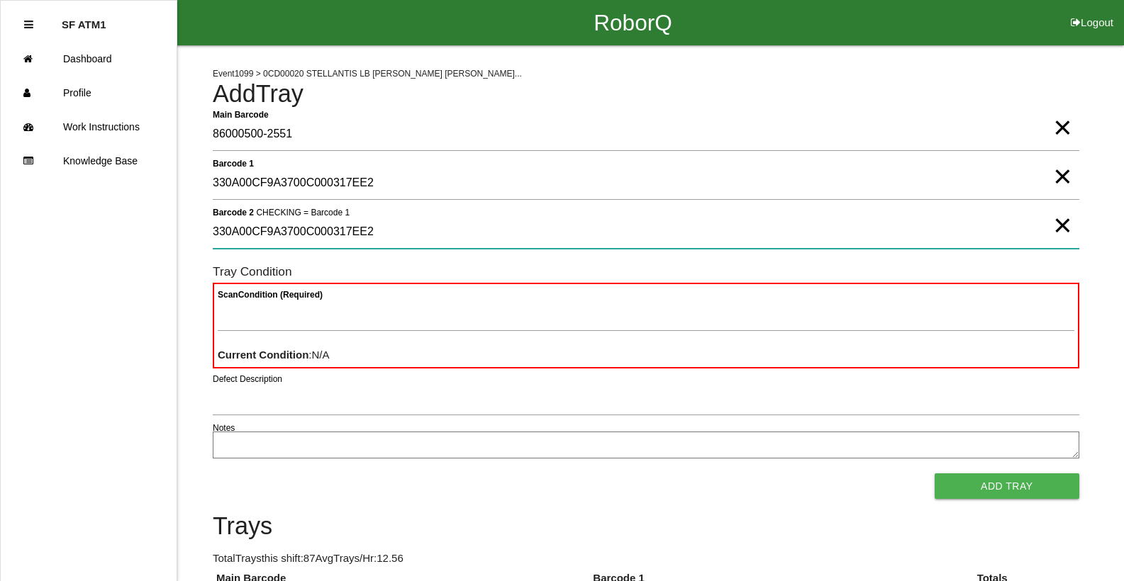
type 2 "330A00CF9A3700C000317EE2"
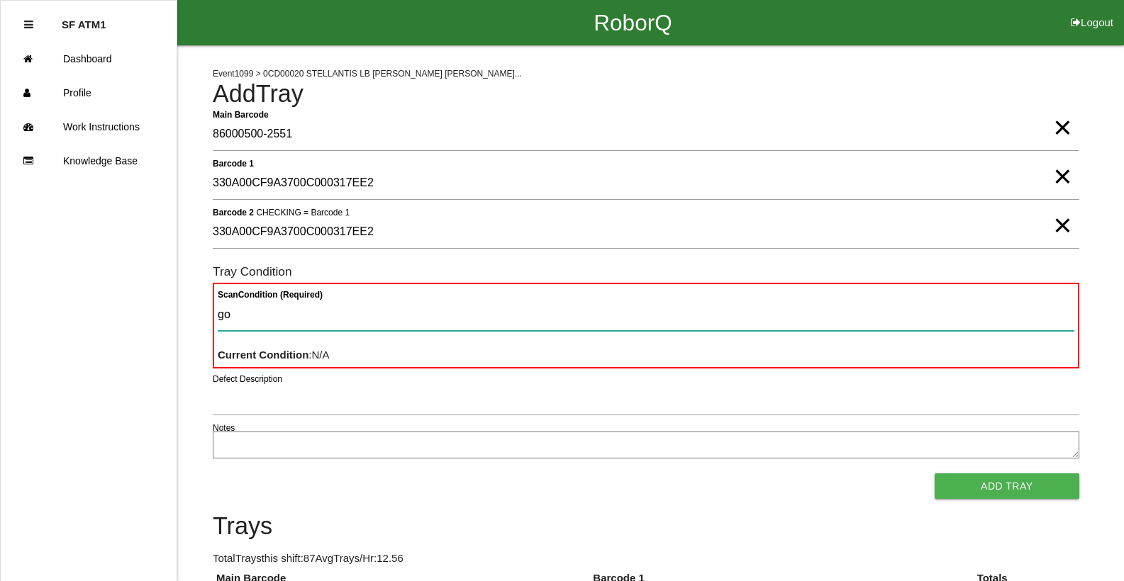
type Condition "goo"
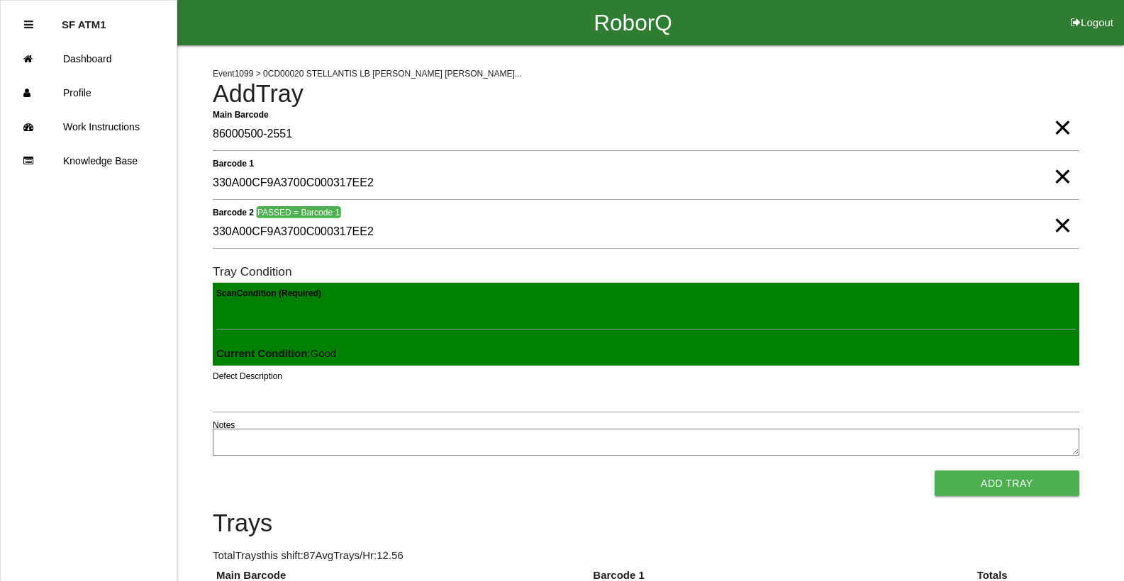
click at [935, 471] on button "Add Tray" at bounding box center [1007, 484] width 145 height 26
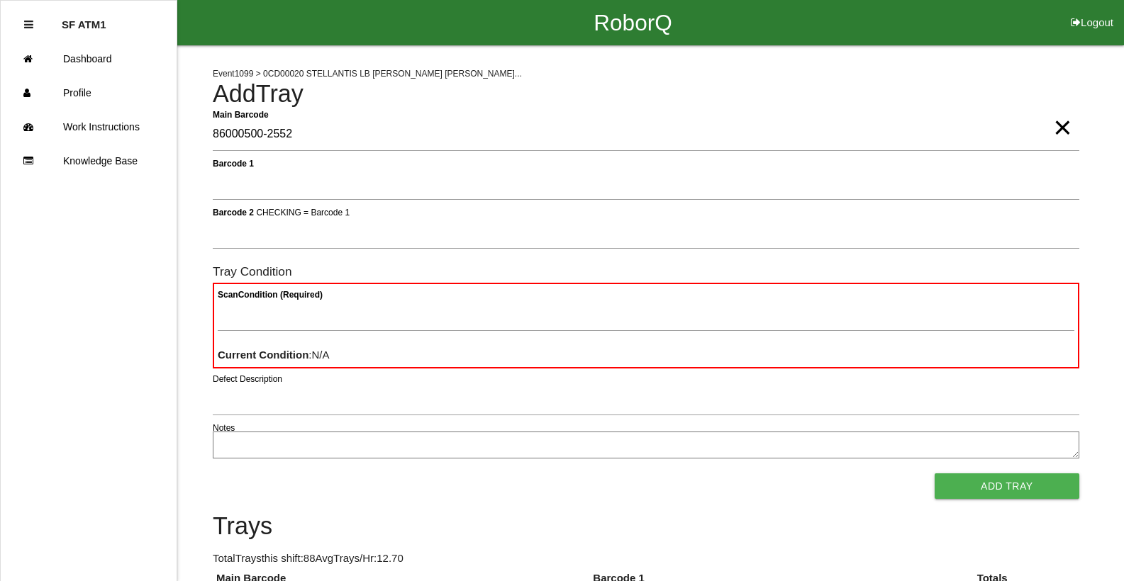
type Barcode "86000500-2552"
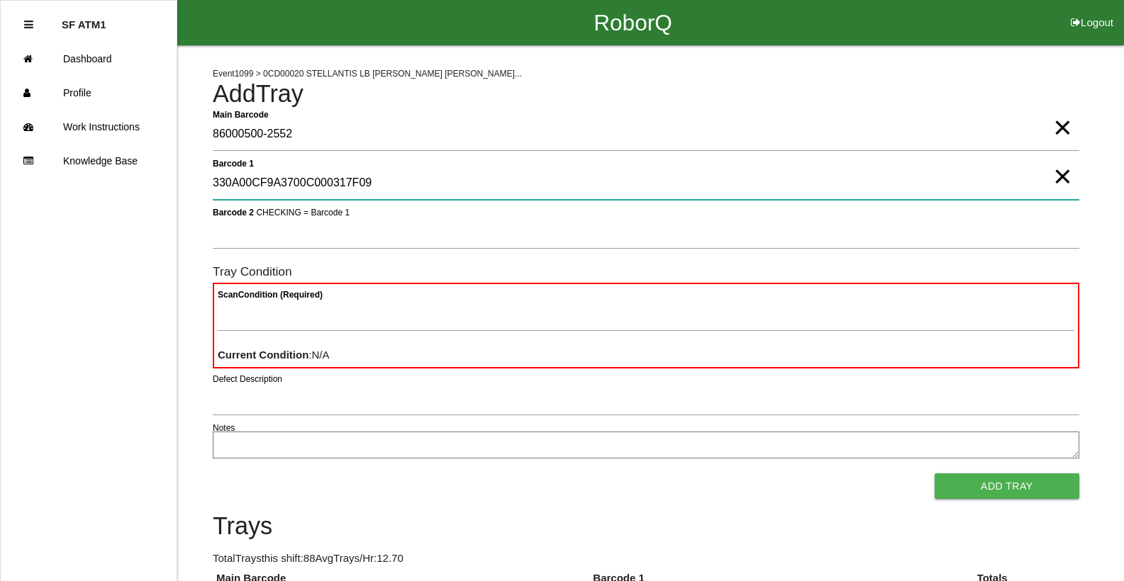
type 1 "330A00CF9A3700C000317F09"
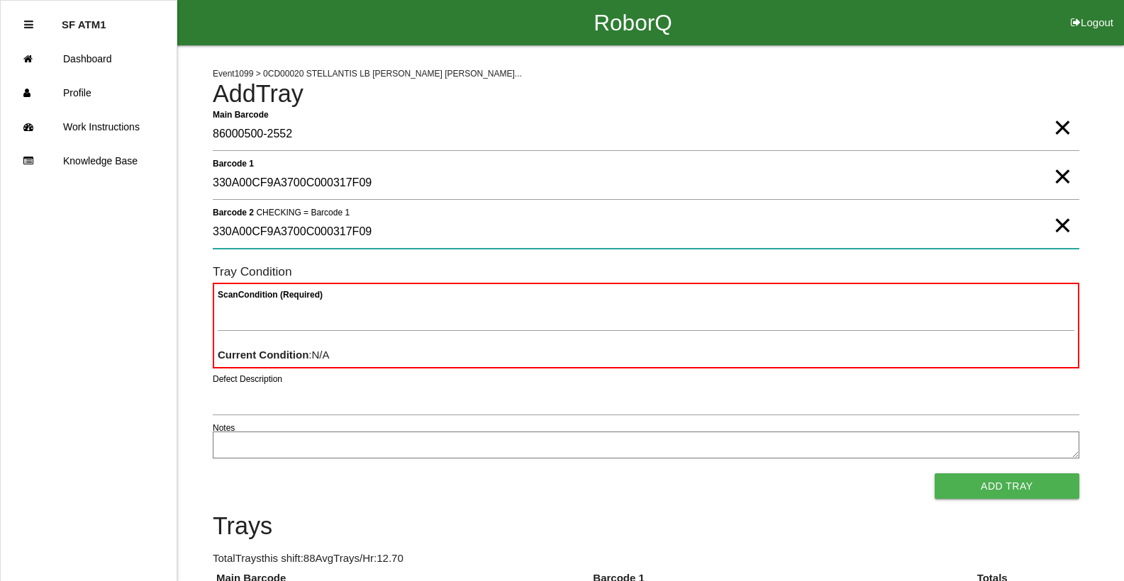
type 2 "330A00CF9A3700C000317F09"
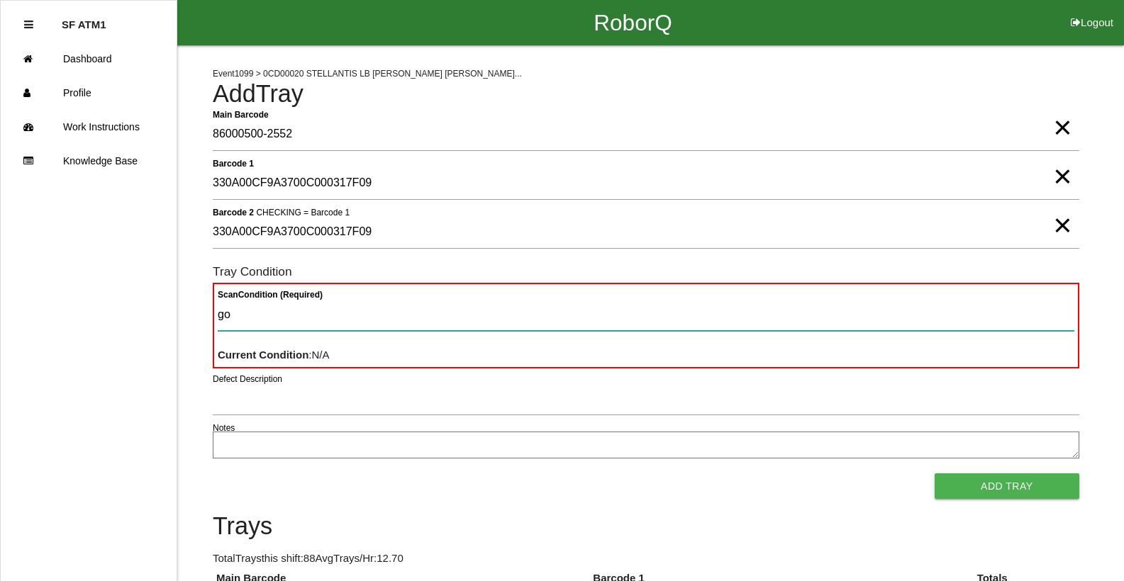
type Condition "goo"
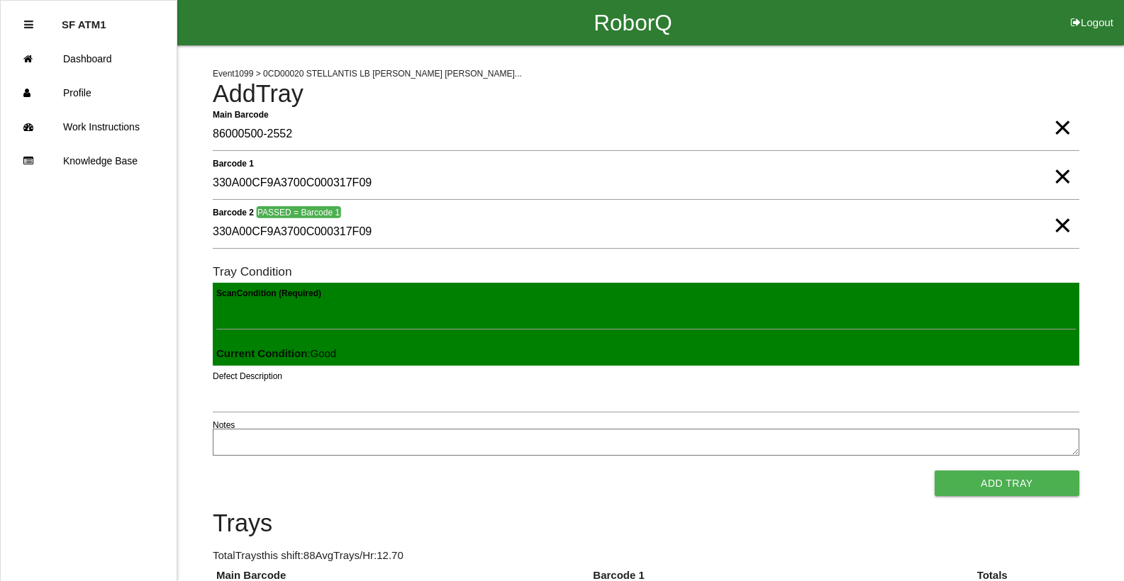
click at [935, 471] on button "Add Tray" at bounding box center [1007, 484] width 145 height 26
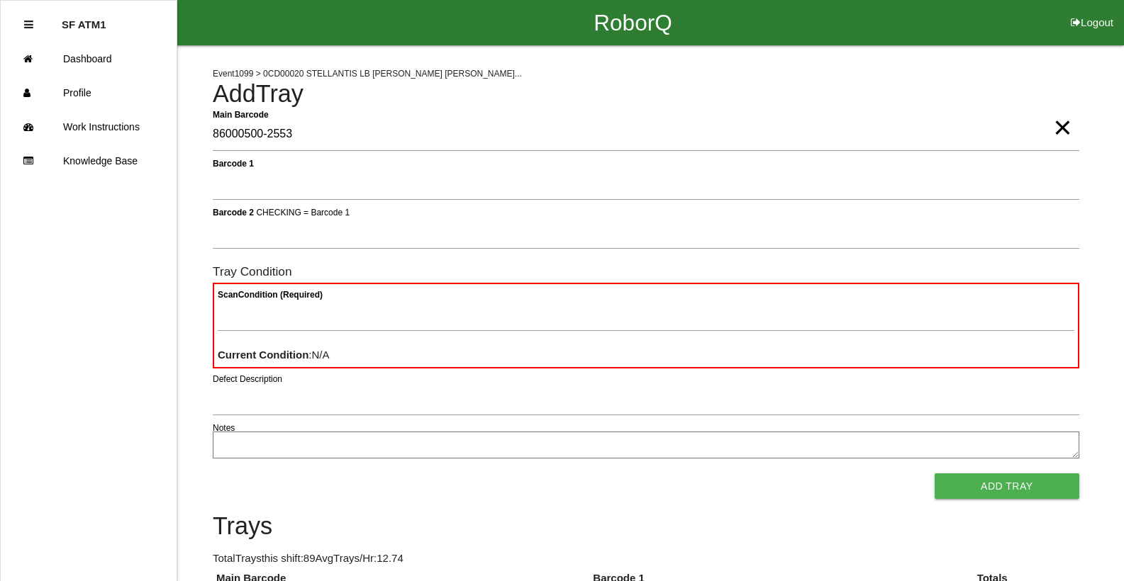
type Barcode "86000500-2553"
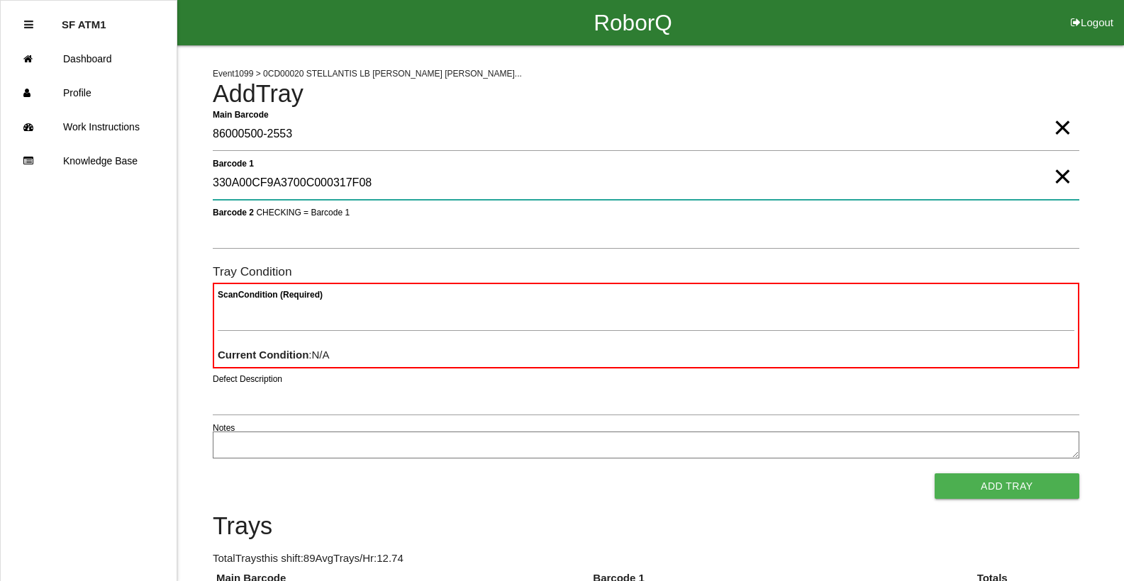
type 1 "330A00CF9A3700C000317F08"
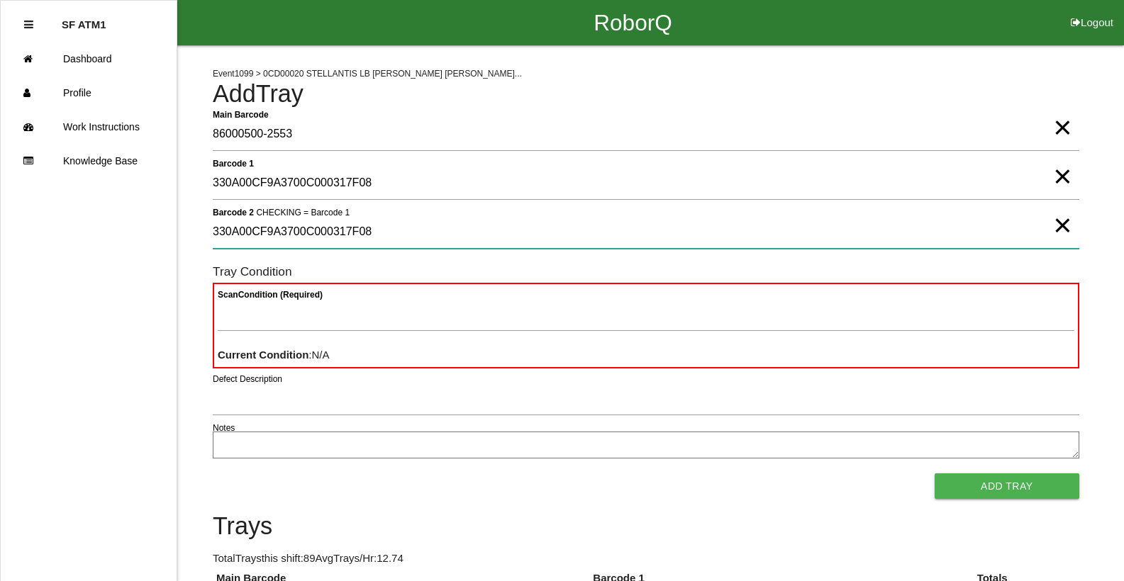
type 2 "330A00CF9A3700C000317F08"
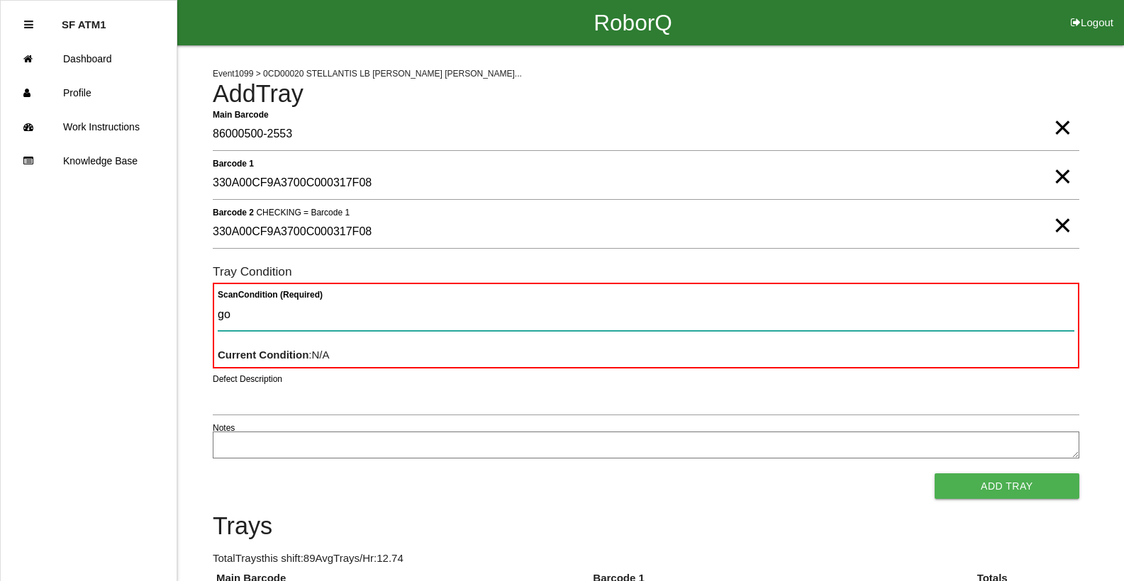
type Condition "goo"
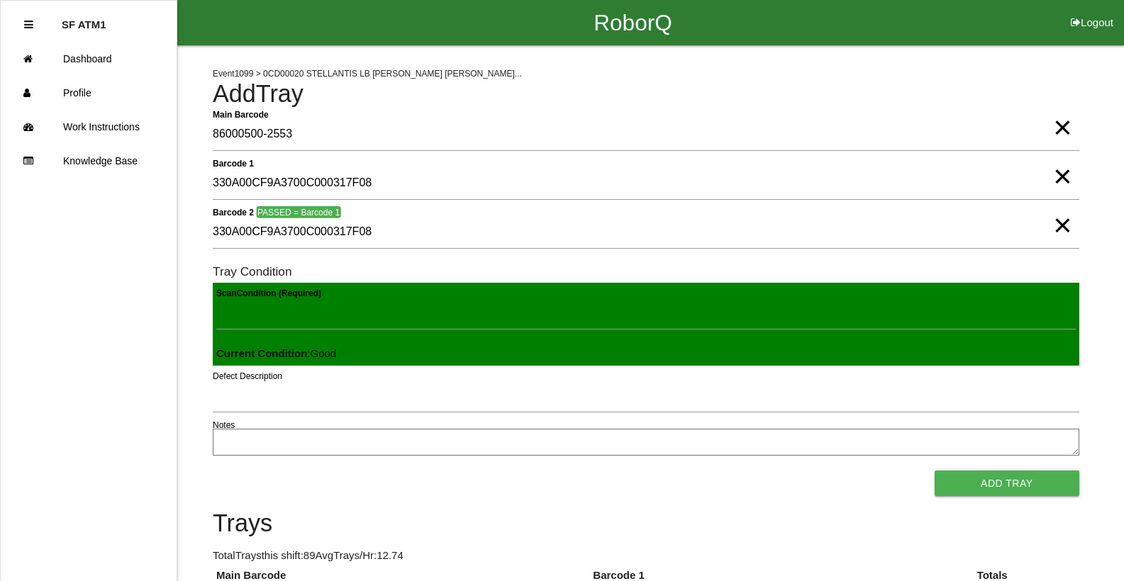
click at [935, 471] on button "Add Tray" at bounding box center [1007, 484] width 145 height 26
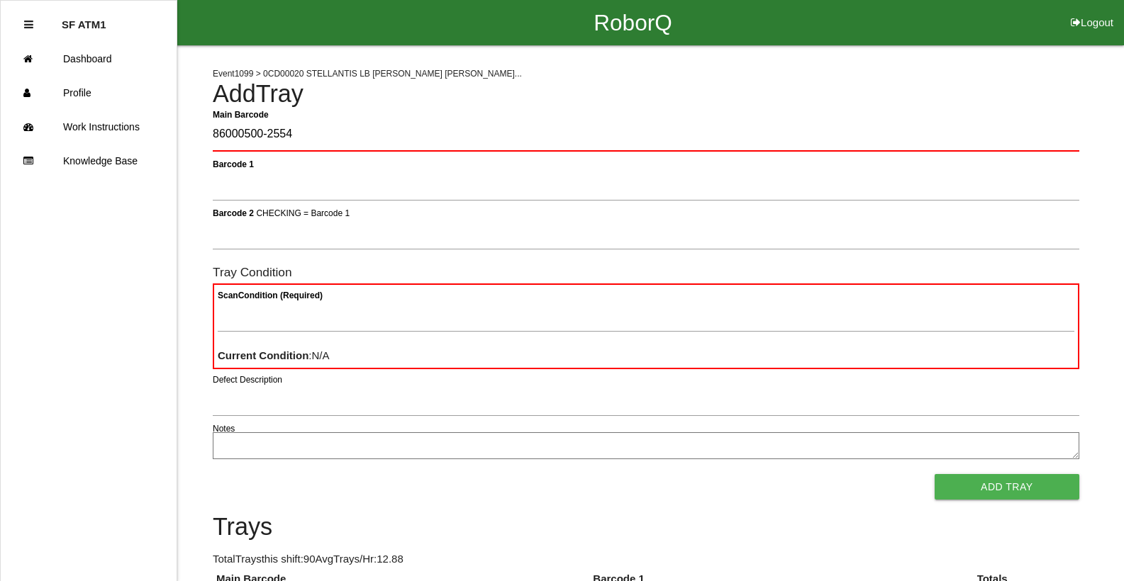
type Barcode "86000500-2554"
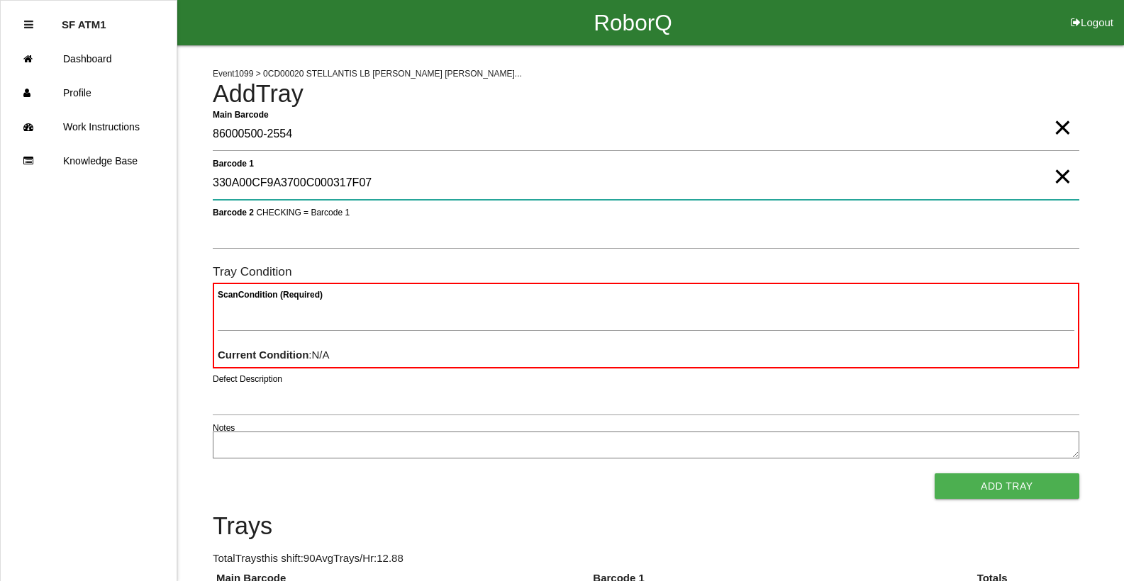
type 1 "330A00CF9A3700C000317F07"
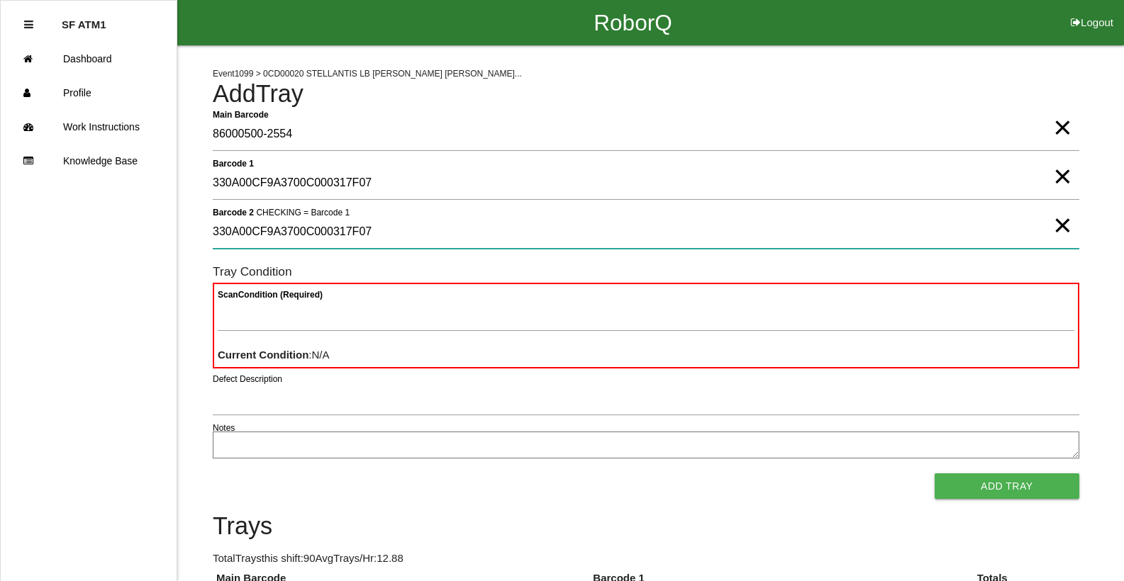
type 2 "330A00CF9A3700C000317F07"
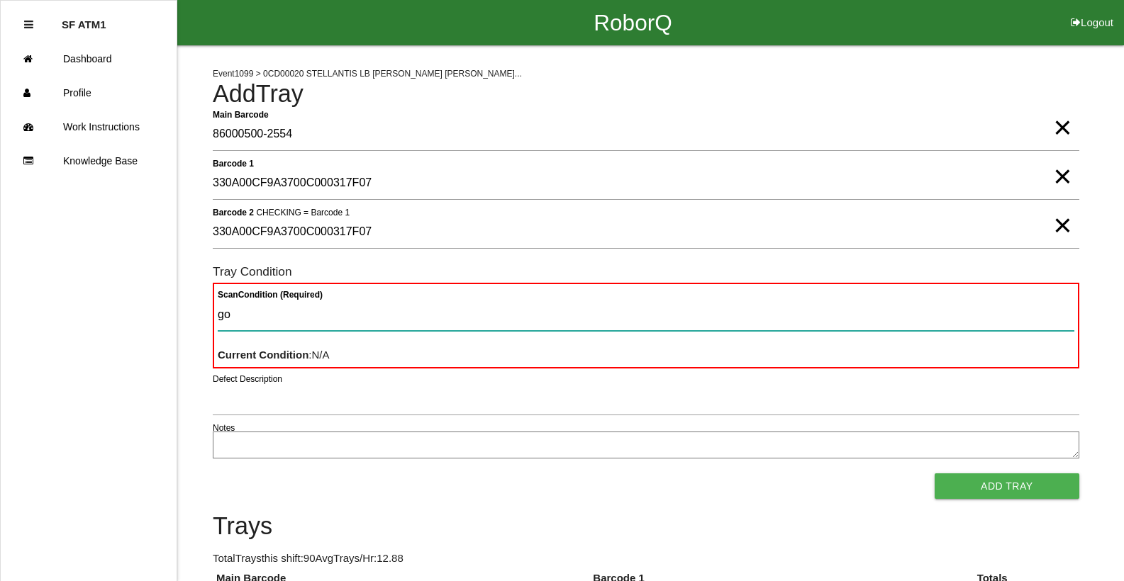
type Condition "goo"
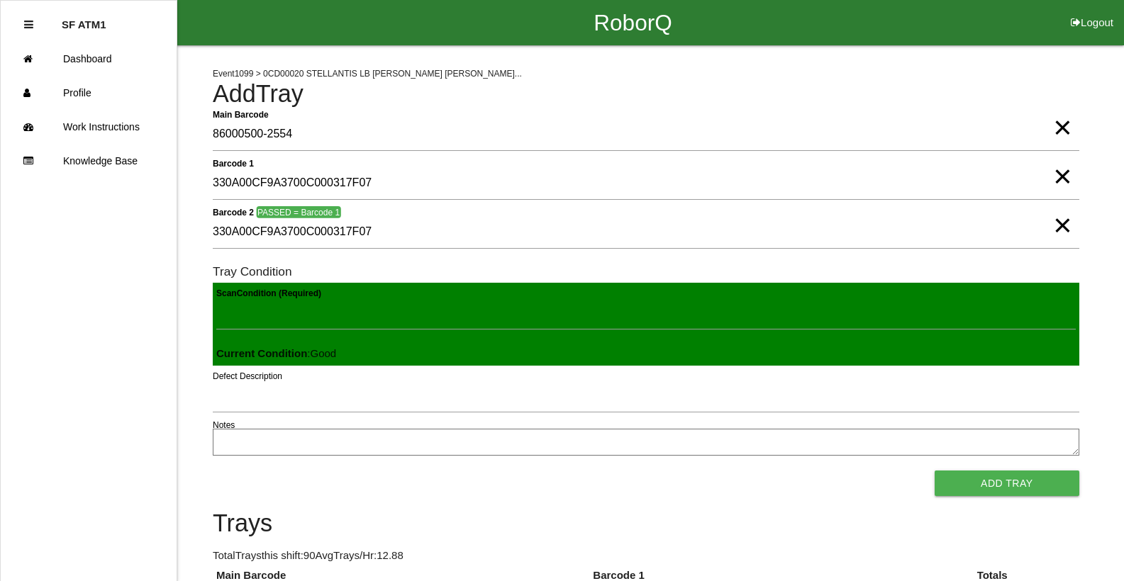
click at [935, 471] on button "Add Tray" at bounding box center [1007, 484] width 145 height 26
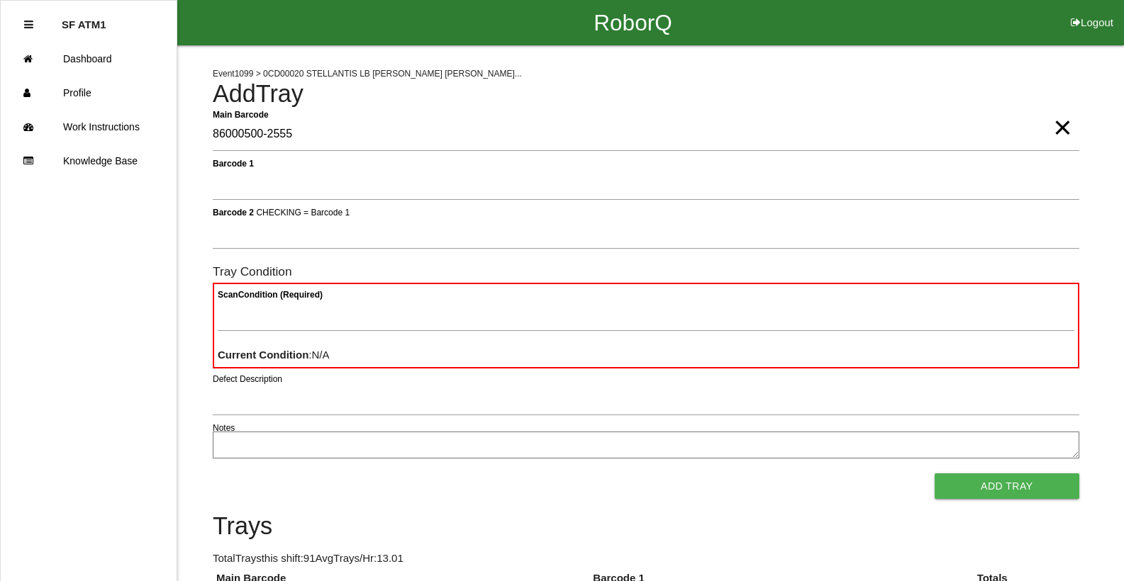
type Barcode "86000500-2555"
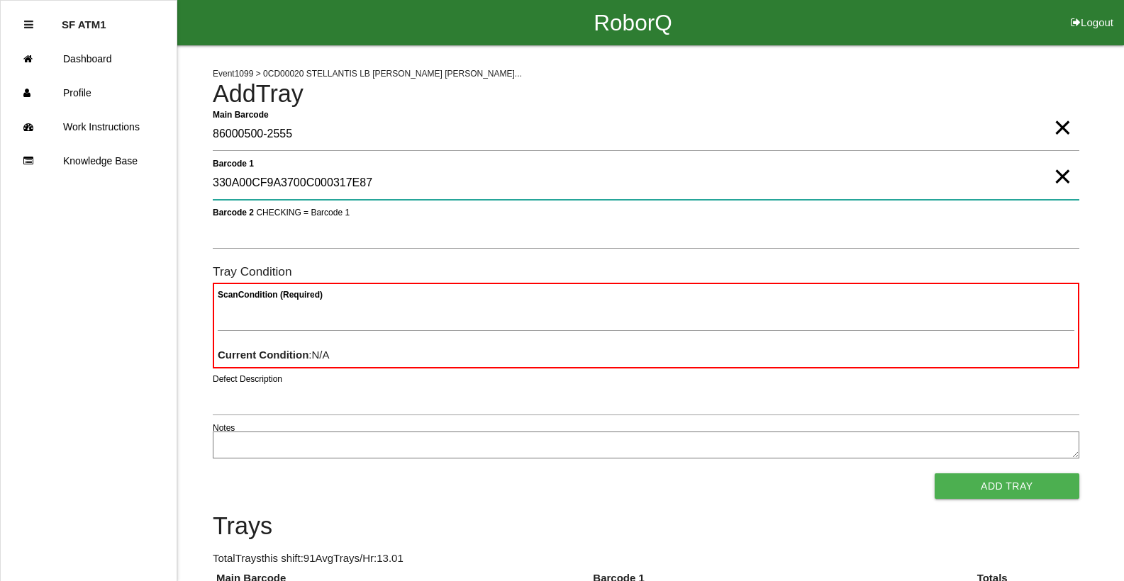
type 1 "330A00CF9A3700C000317E87"
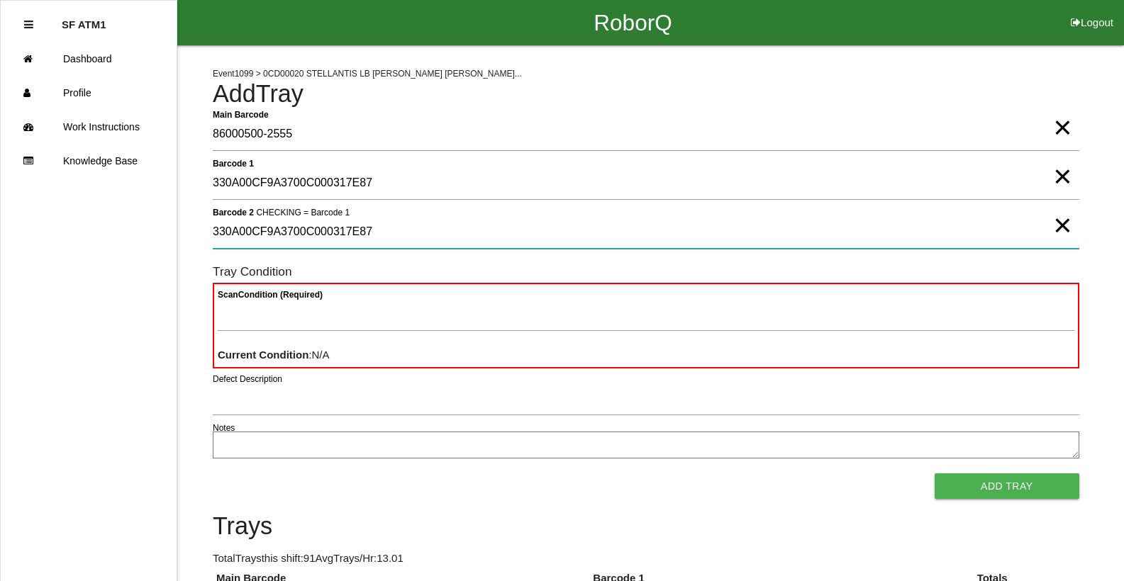
type 2 "330A00CF9A3700C000317E87"
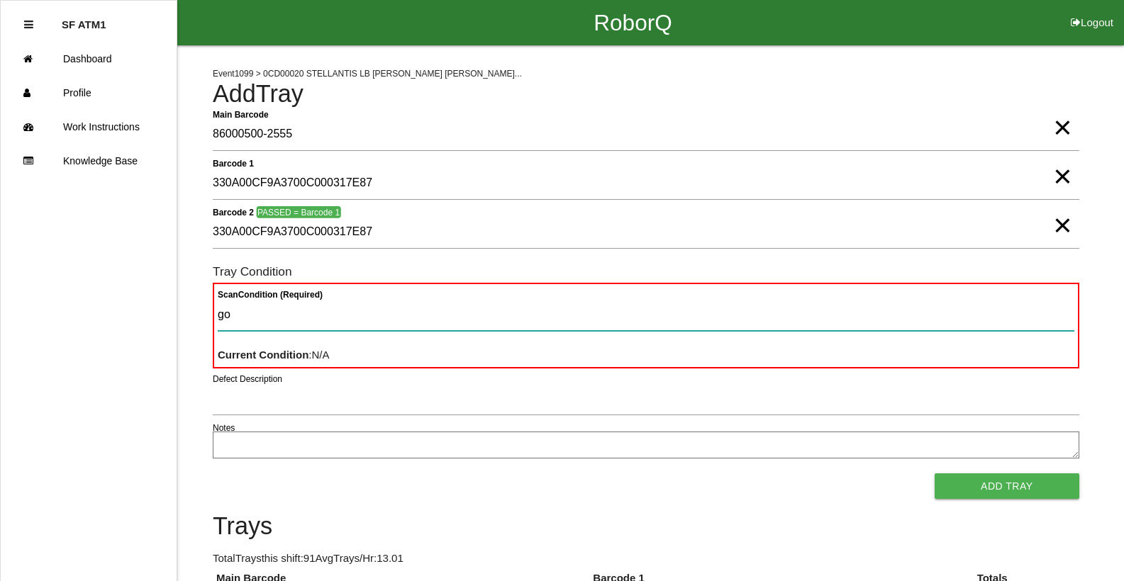
type Condition "goo"
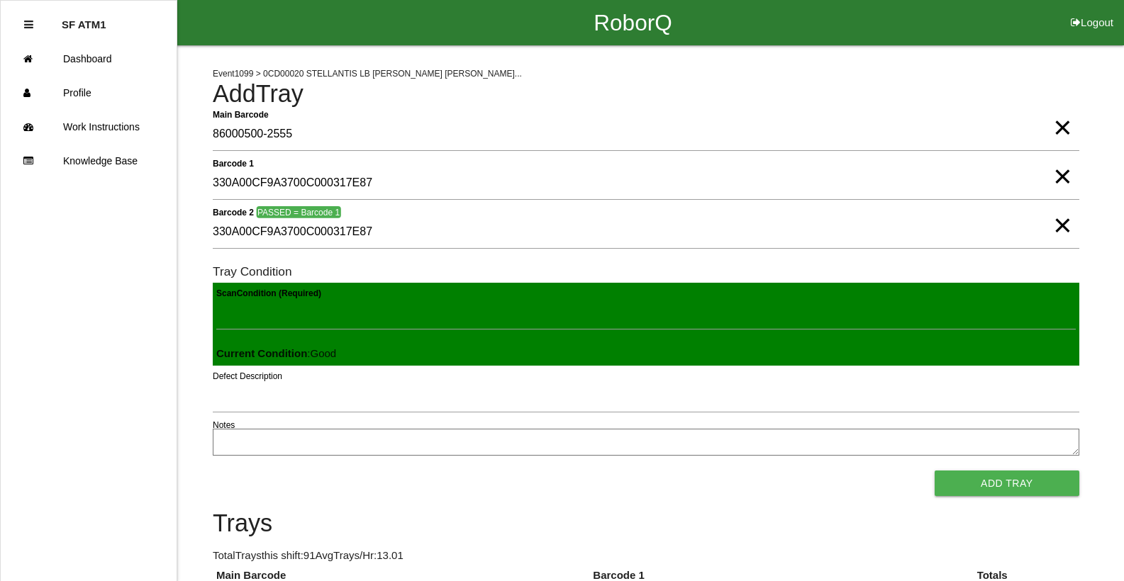
click button "Add Tray" at bounding box center [1007, 484] width 145 height 26
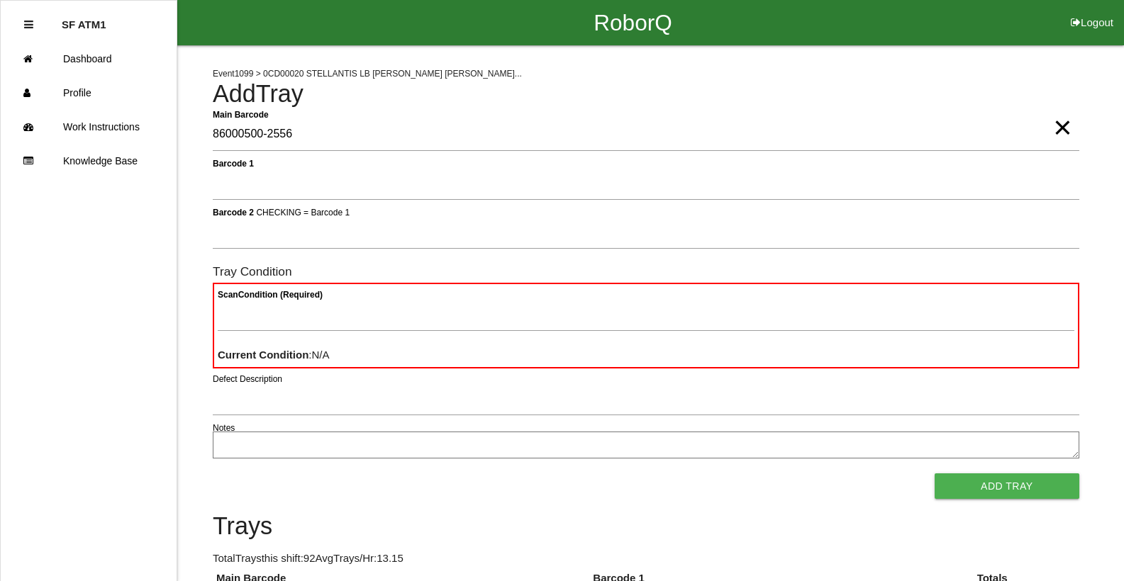
type Barcode "86000500-2556"
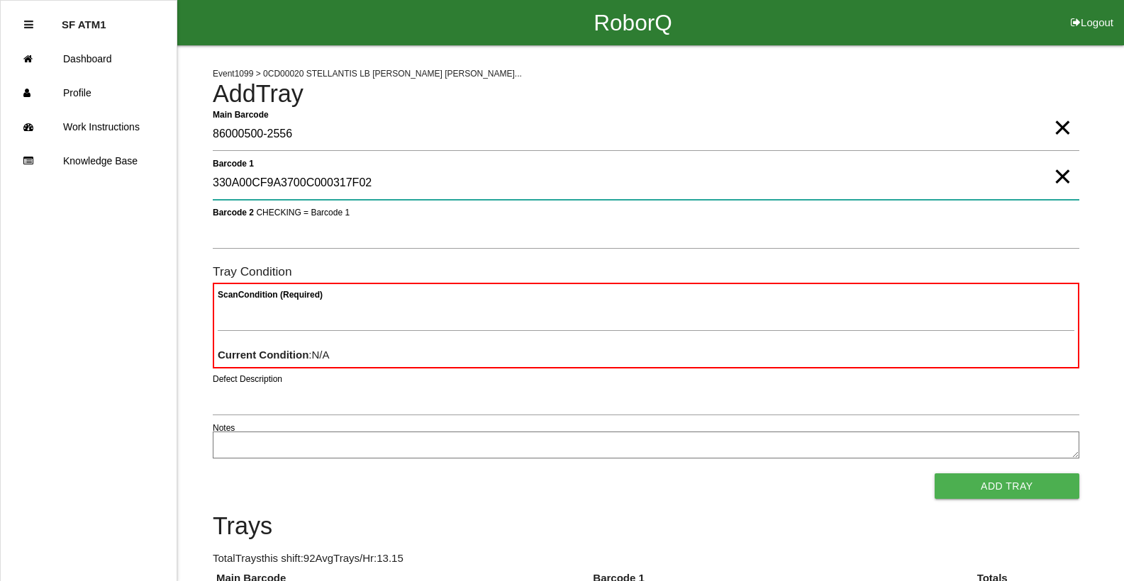
type 1 "330A00CF9A3700C000317F02"
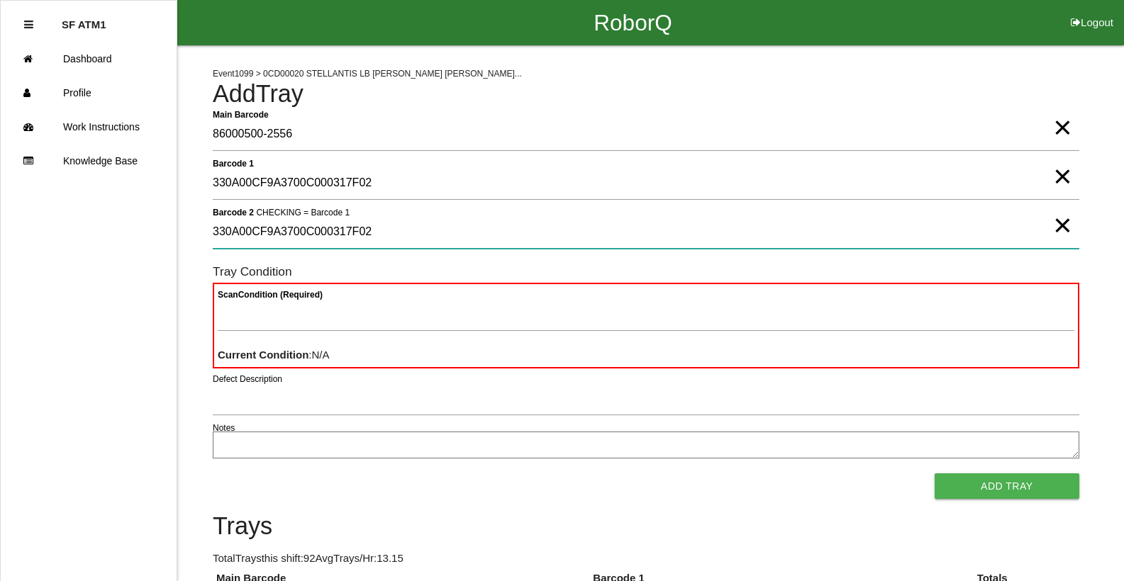
type 2 "330A00CF9A3700C000317F02"
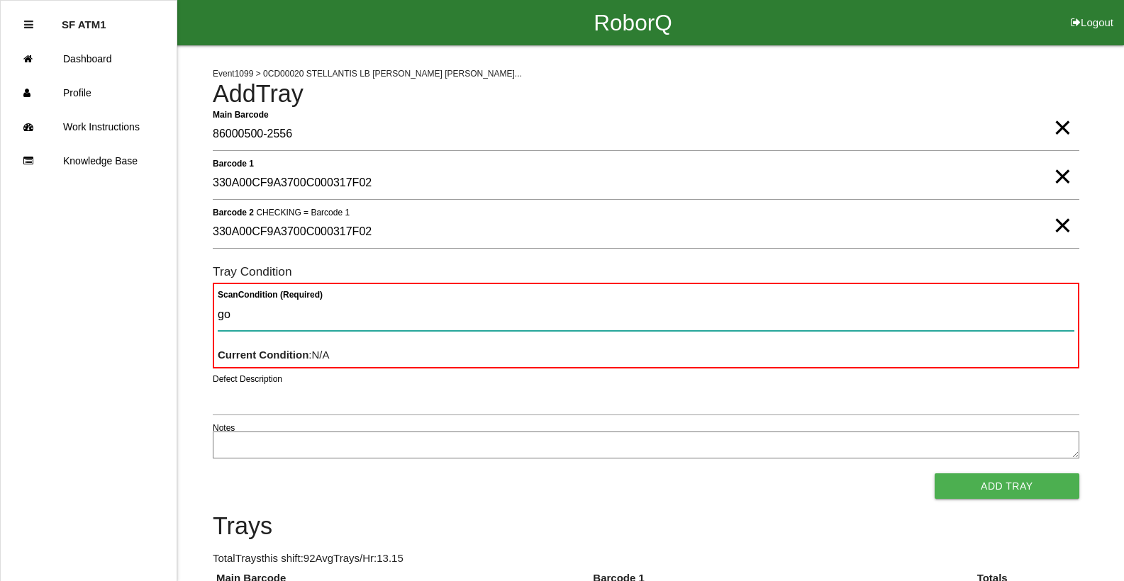
type Condition "goo"
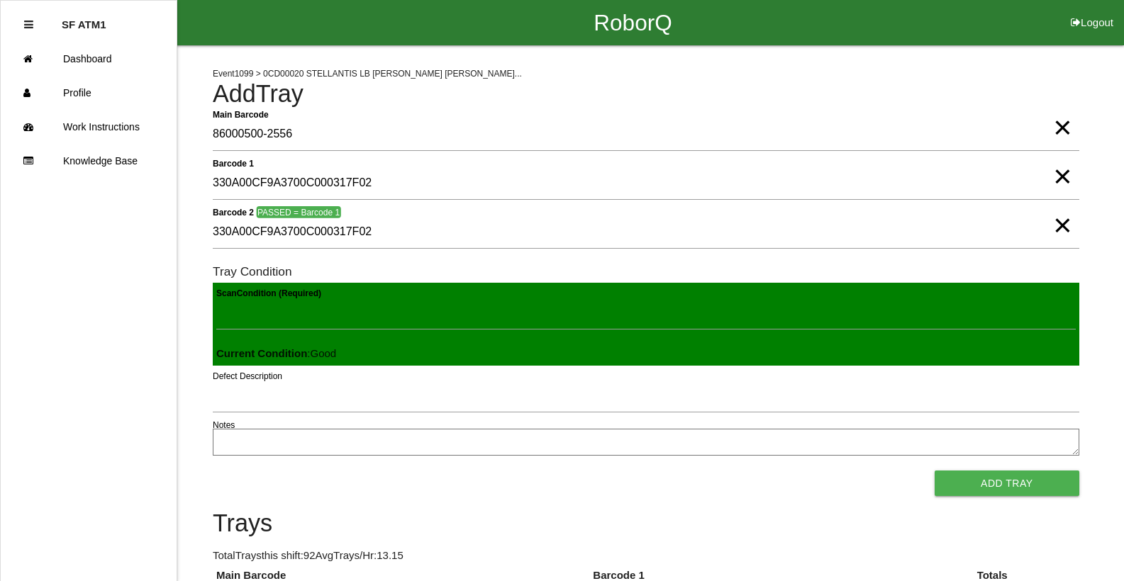
click at [935, 471] on button "Add Tray" at bounding box center [1007, 484] width 145 height 26
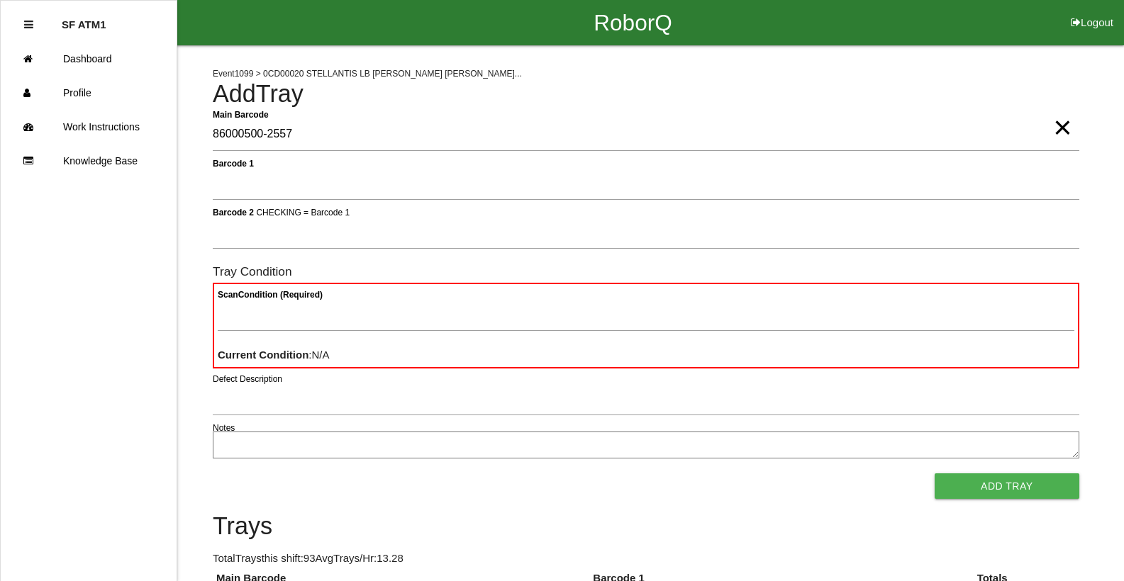
type Barcode "86000500-2557"
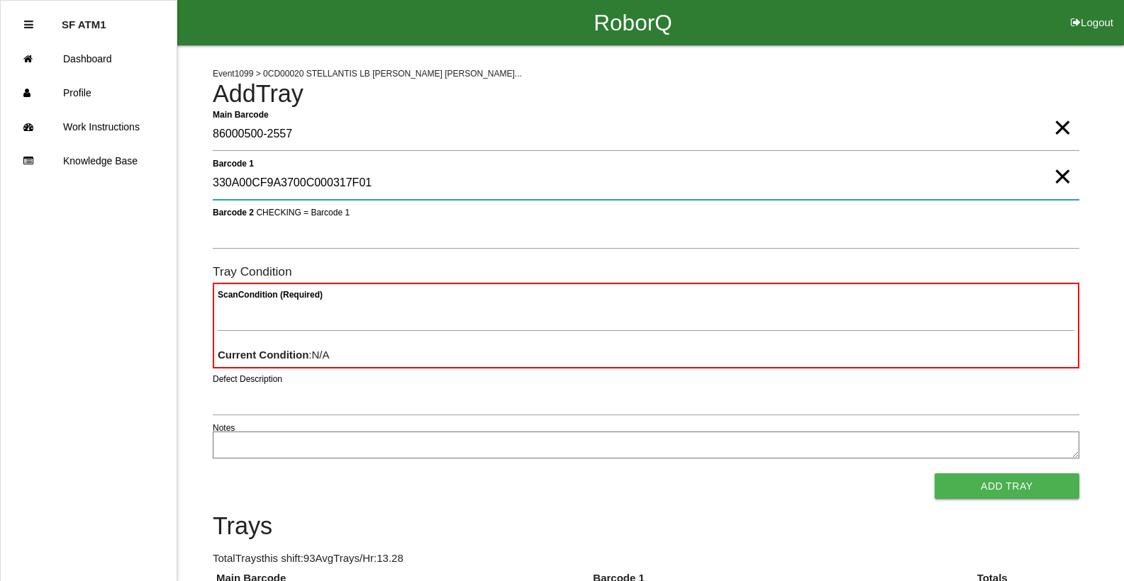
type 1 "330A00CF9A3700C000317F01"
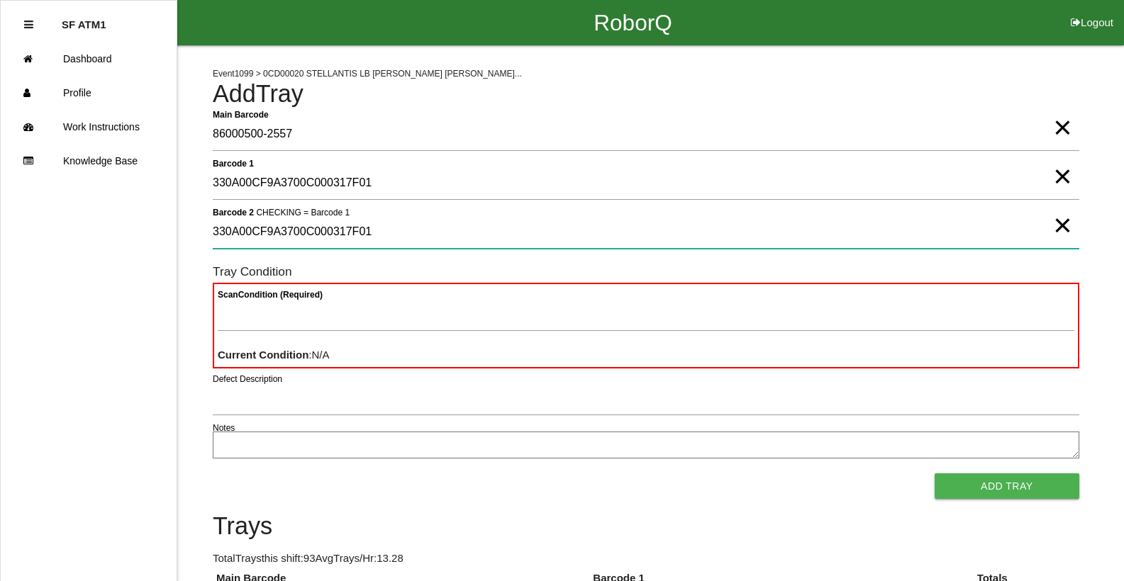
type 2 "330A00CF9A3700C000317F01"
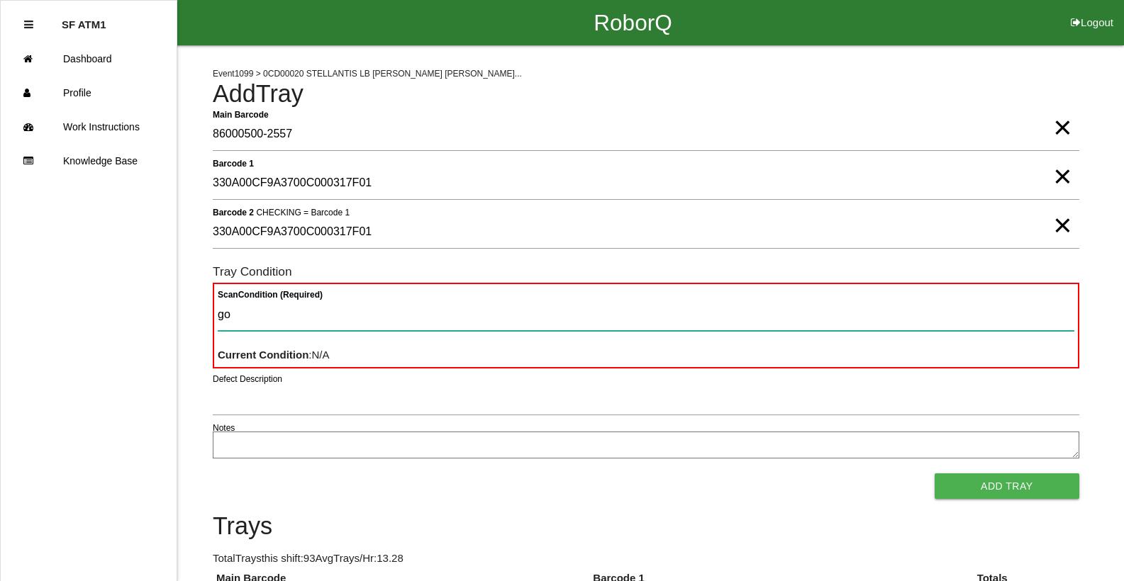
type Condition "goo"
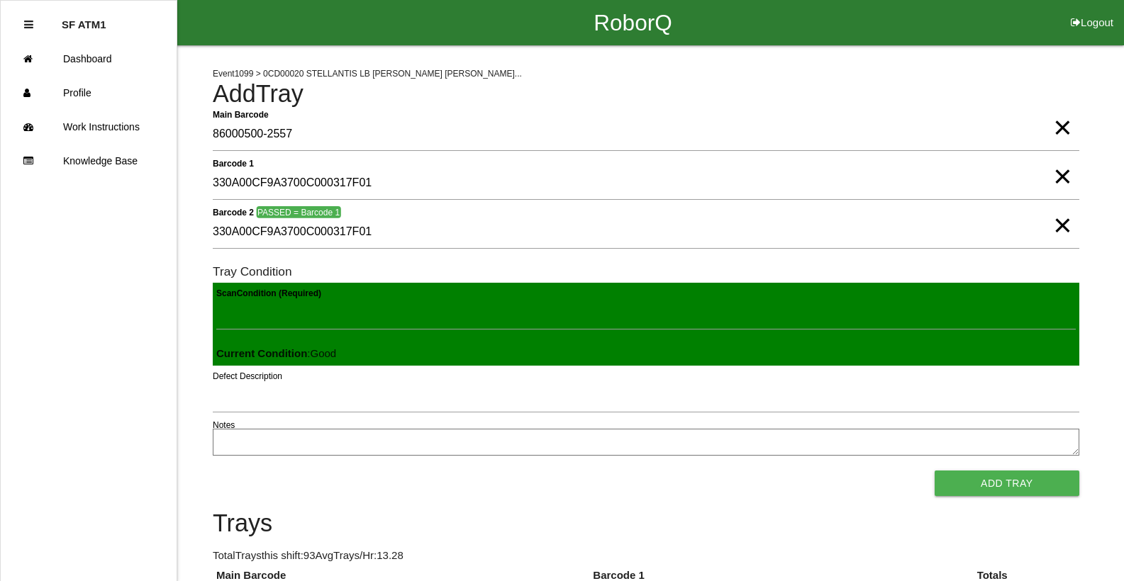
click at [935, 471] on button "Add Tray" at bounding box center [1007, 484] width 145 height 26
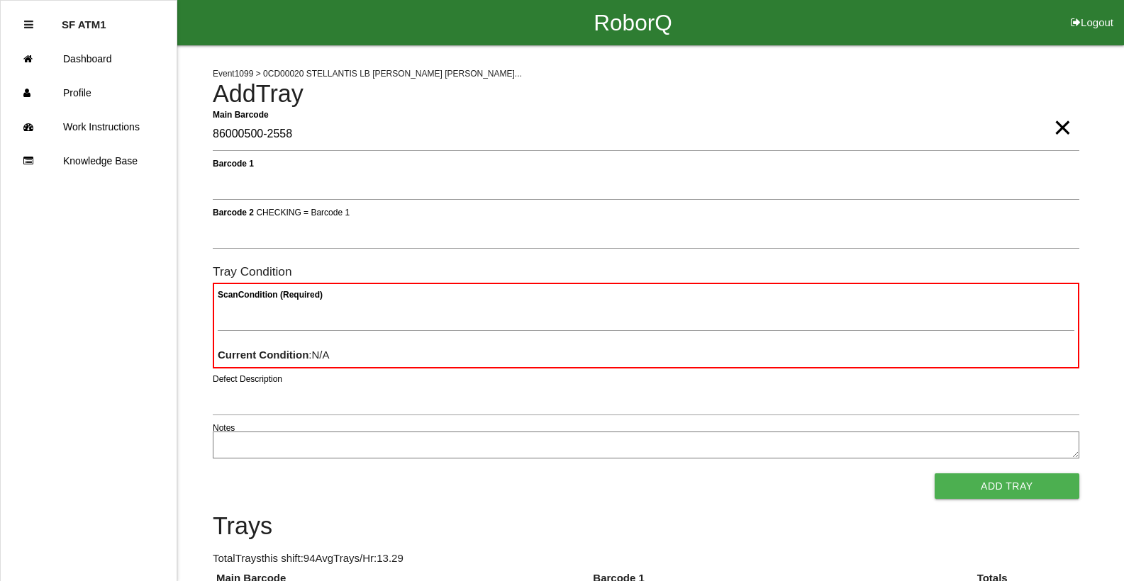
type Barcode "86000500-2558"
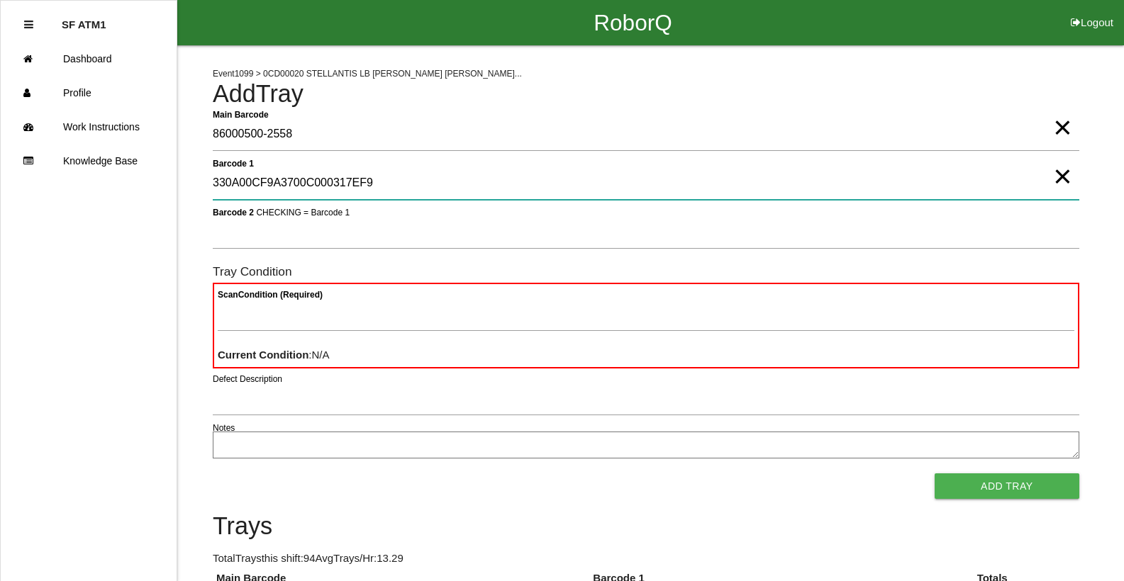
type 1 "330A00CF9A3700C000317EF9"
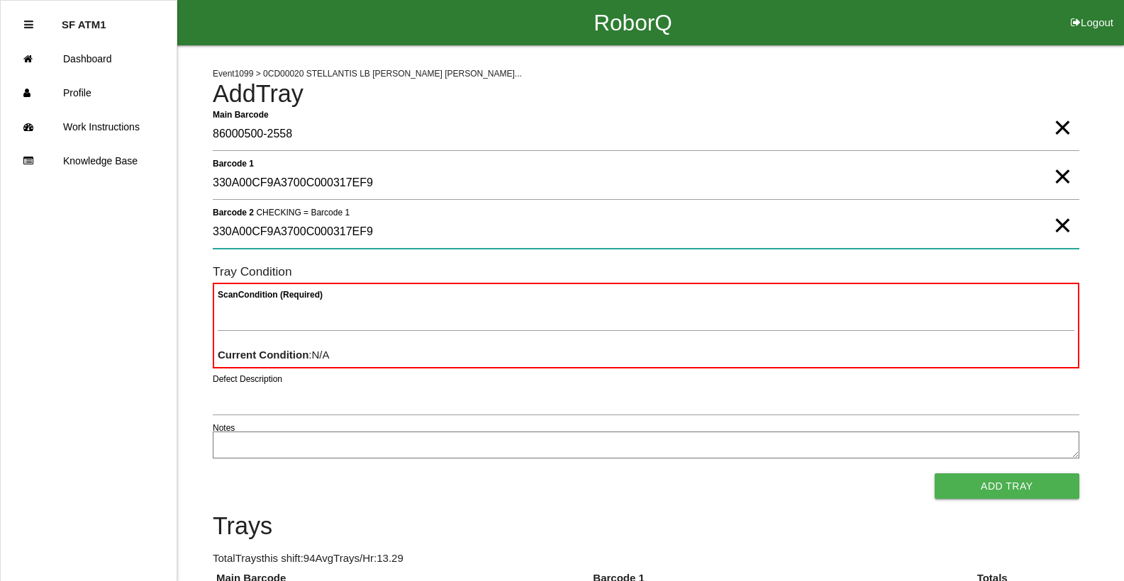
type 2 "330A00CF9A3700C000317EF9"
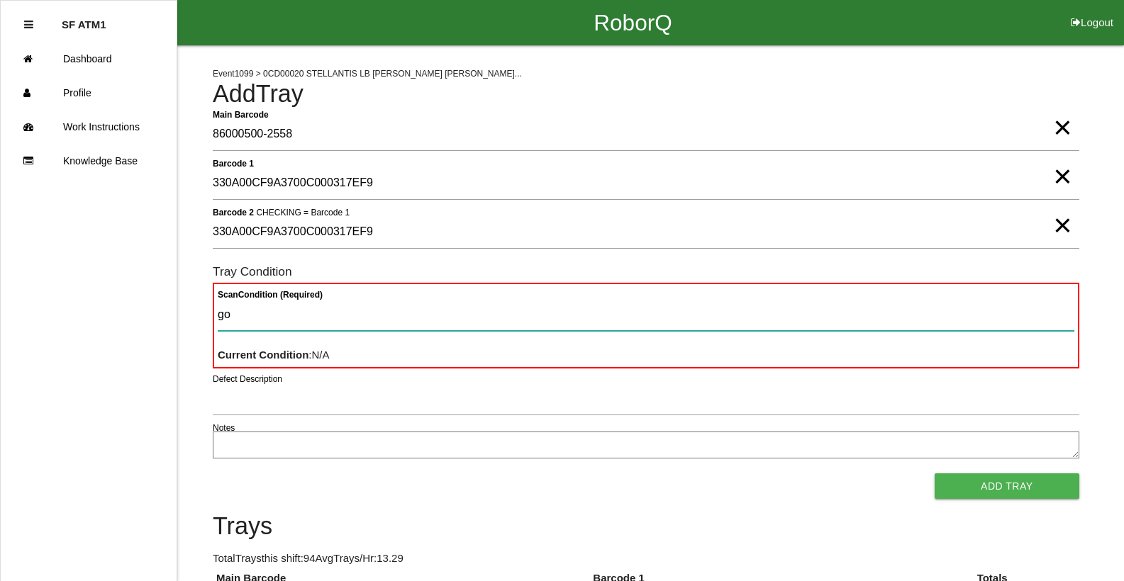
type Condition "goo"
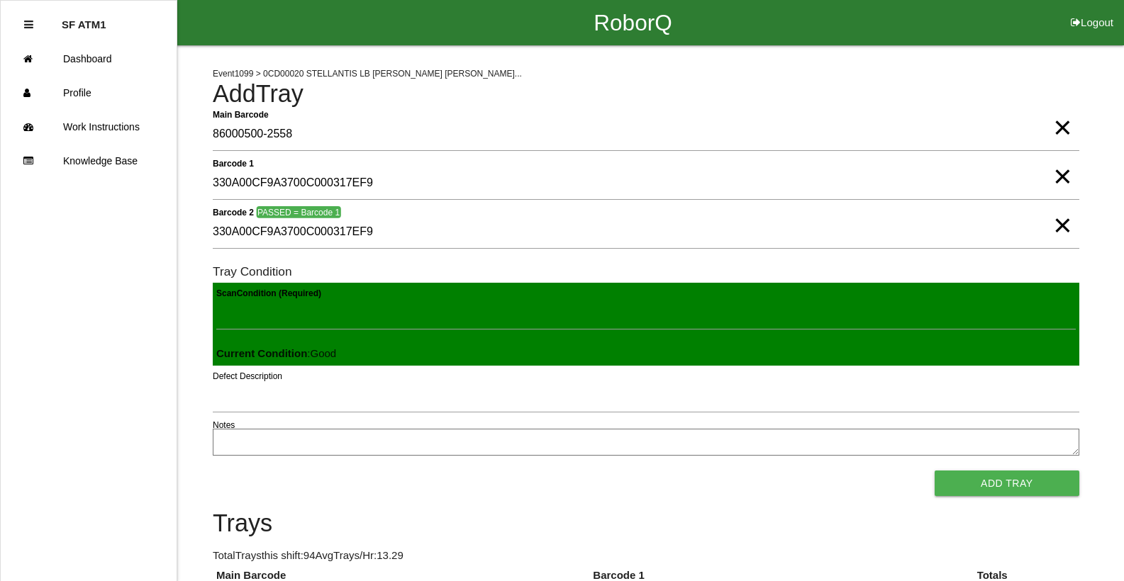
click at [935, 471] on button "Add Tray" at bounding box center [1007, 484] width 145 height 26
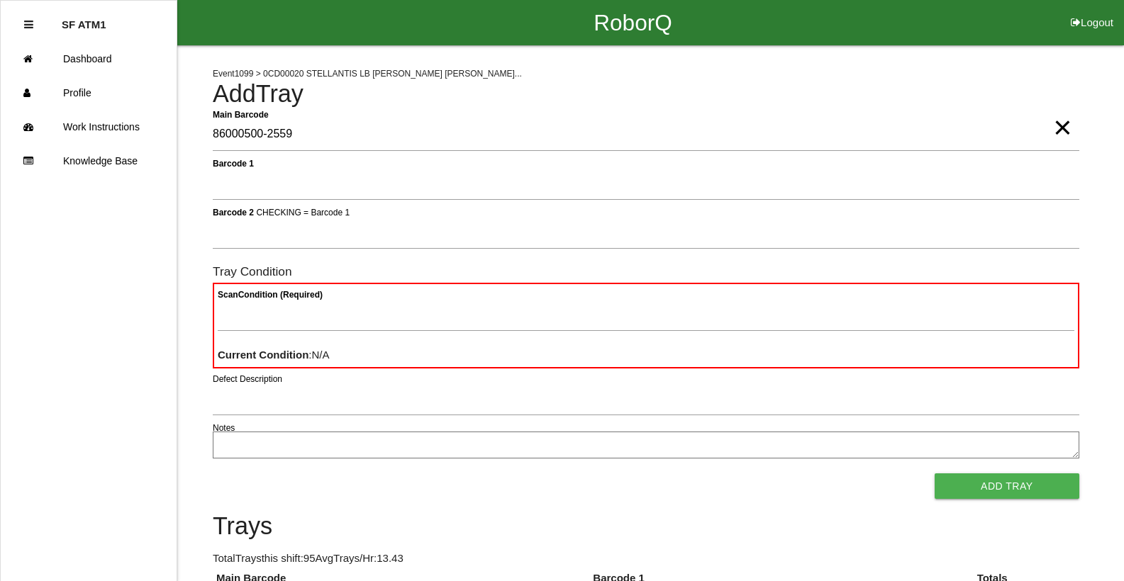
type Barcode "86000500-2559"
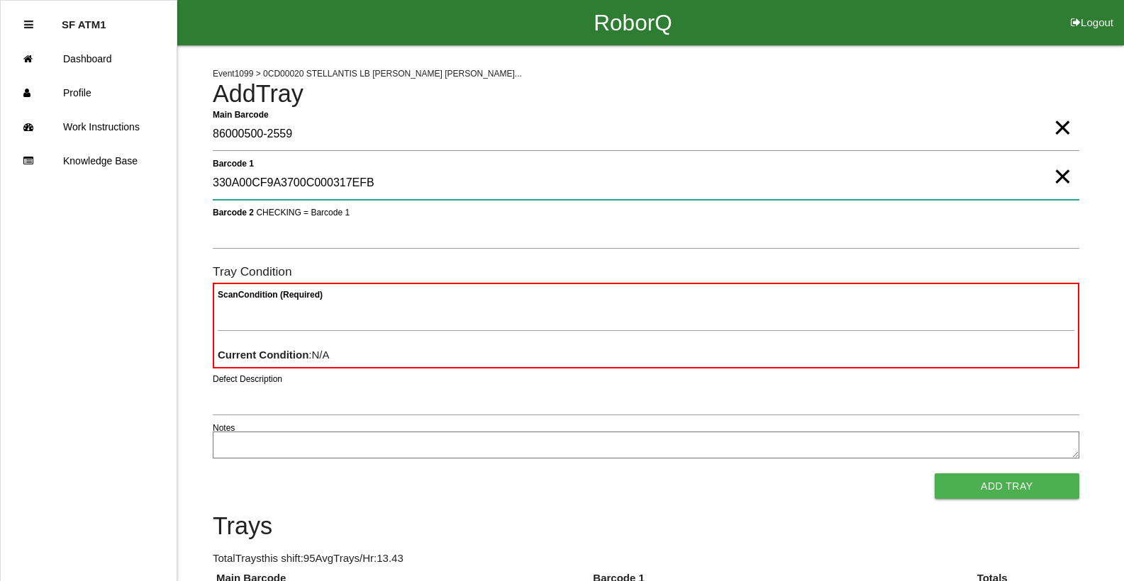
type 1 "330A00CF9A3700C000317EFB"
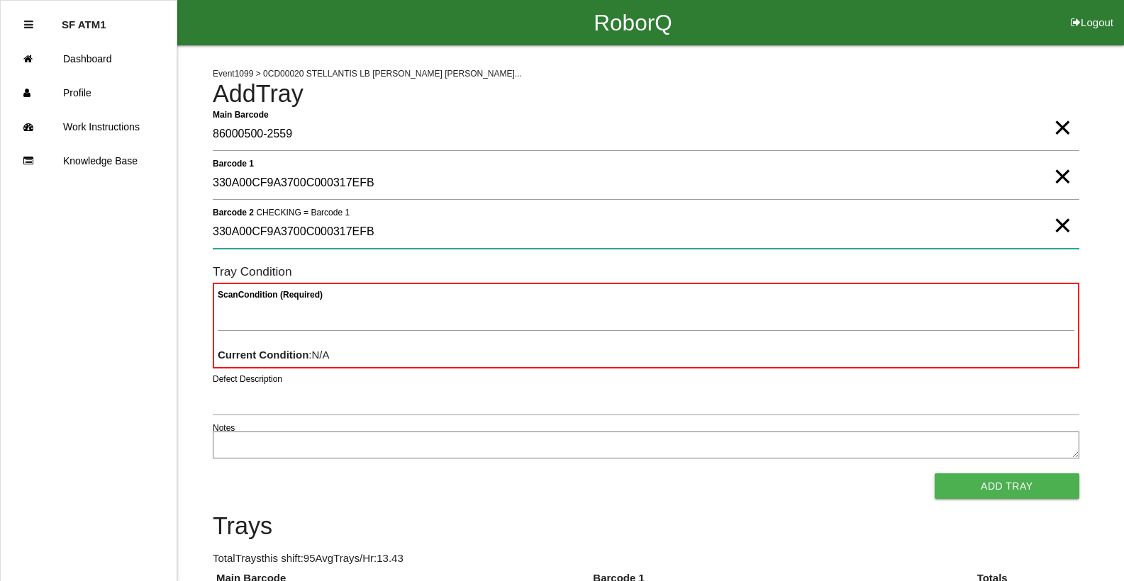
type 2 "330A00CF9A3700C000317EFB"
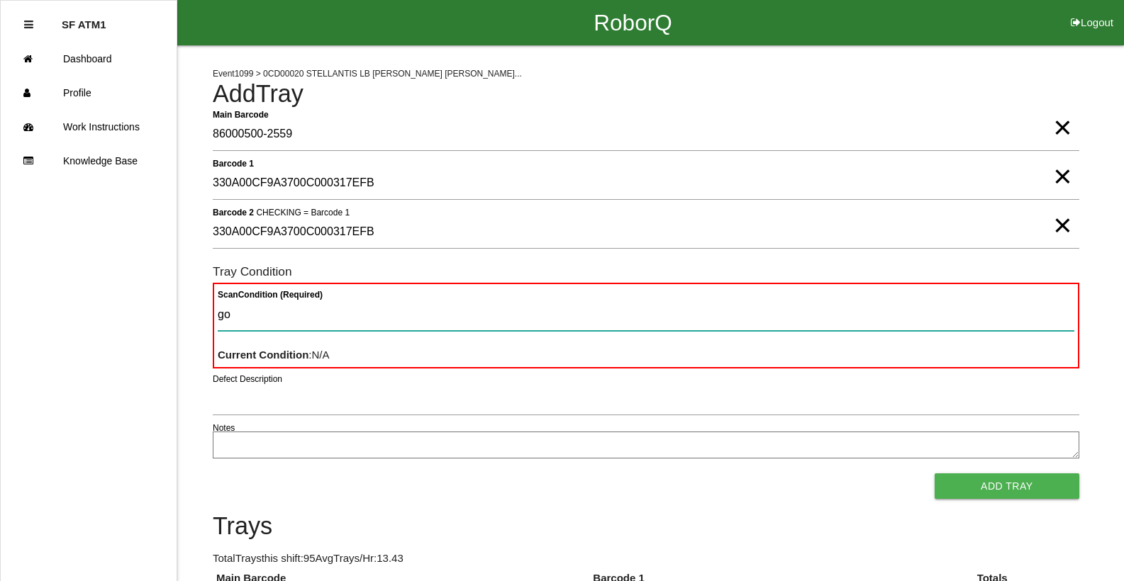
type Condition "goo"
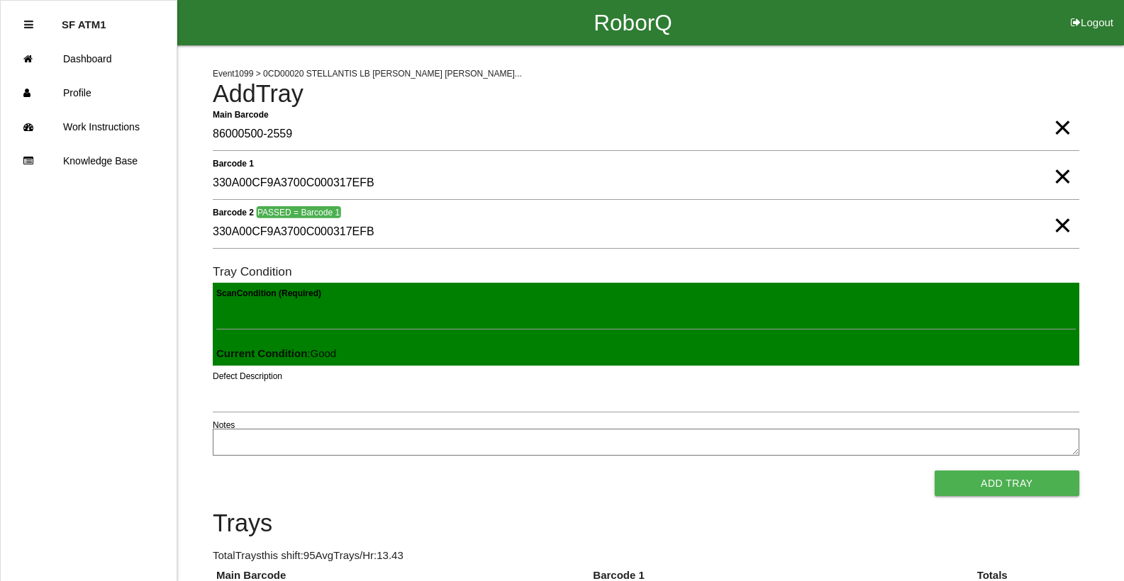
click at [935, 471] on button "Add Tray" at bounding box center [1007, 484] width 145 height 26
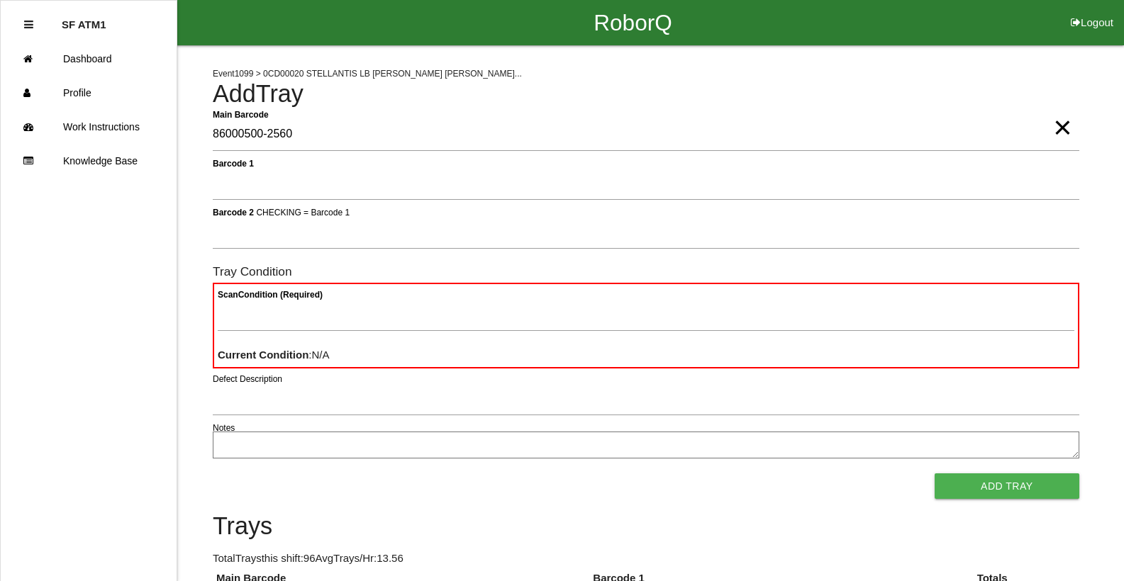
type Barcode "86000500-2560"
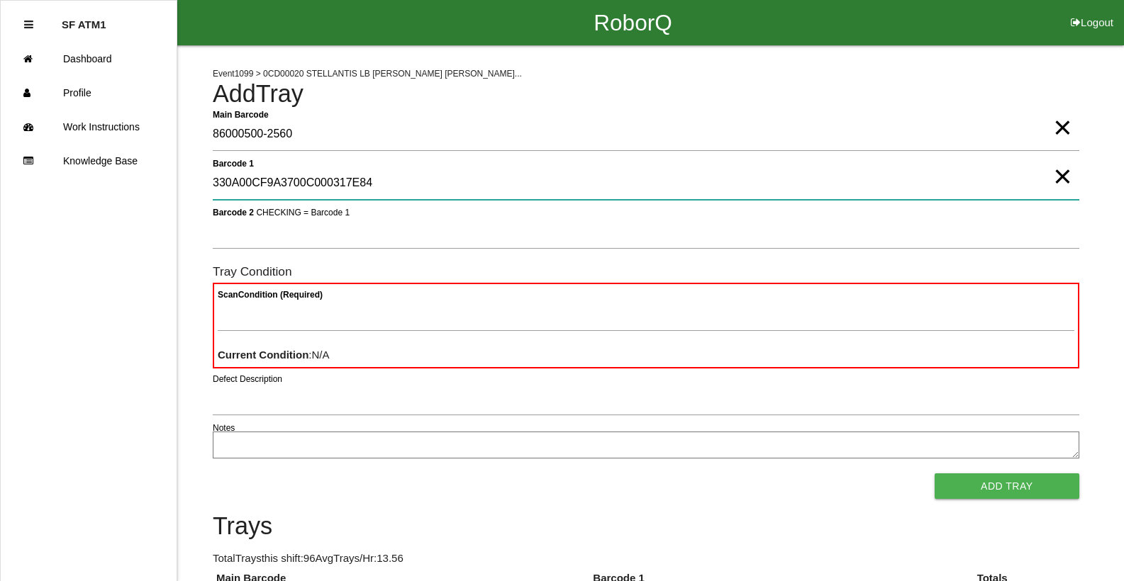
type 1 "330A00CF9A3700C000317E84"
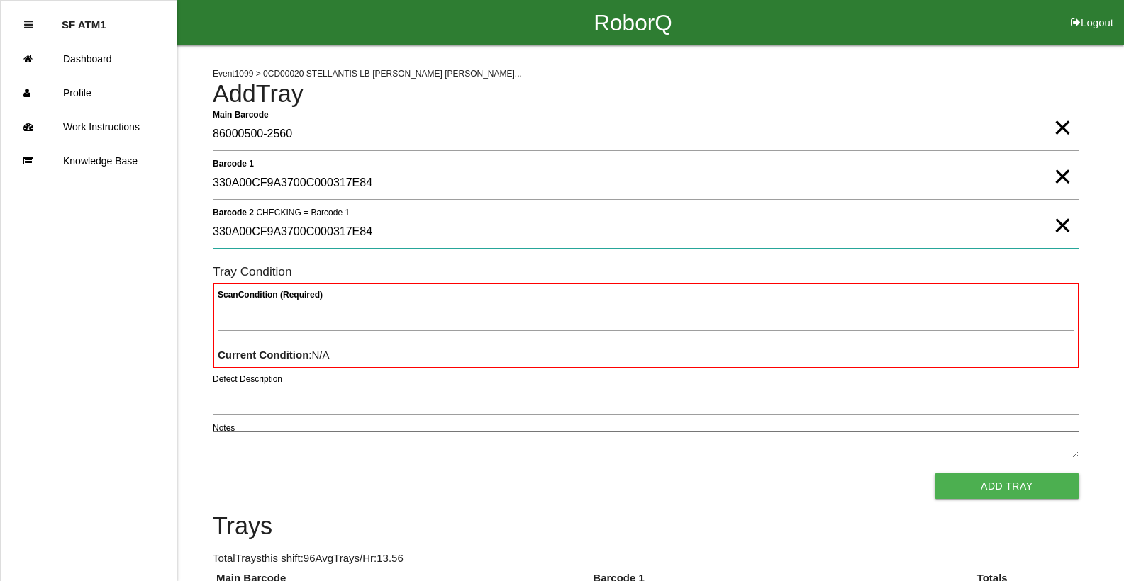
type 2 "330A00CF9A3700C000317E84"
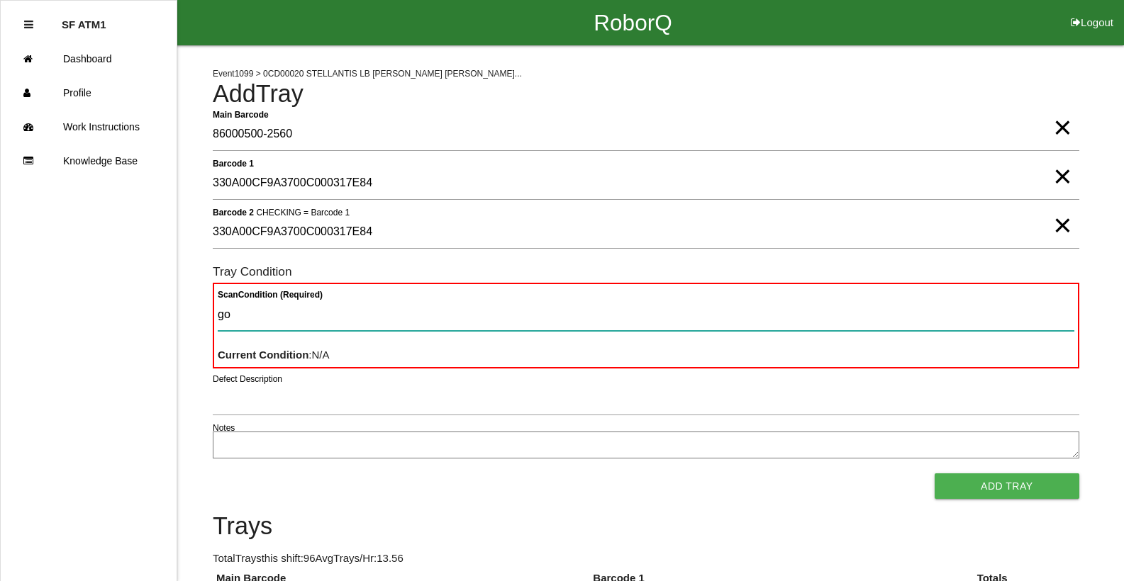
type Condition "goo"
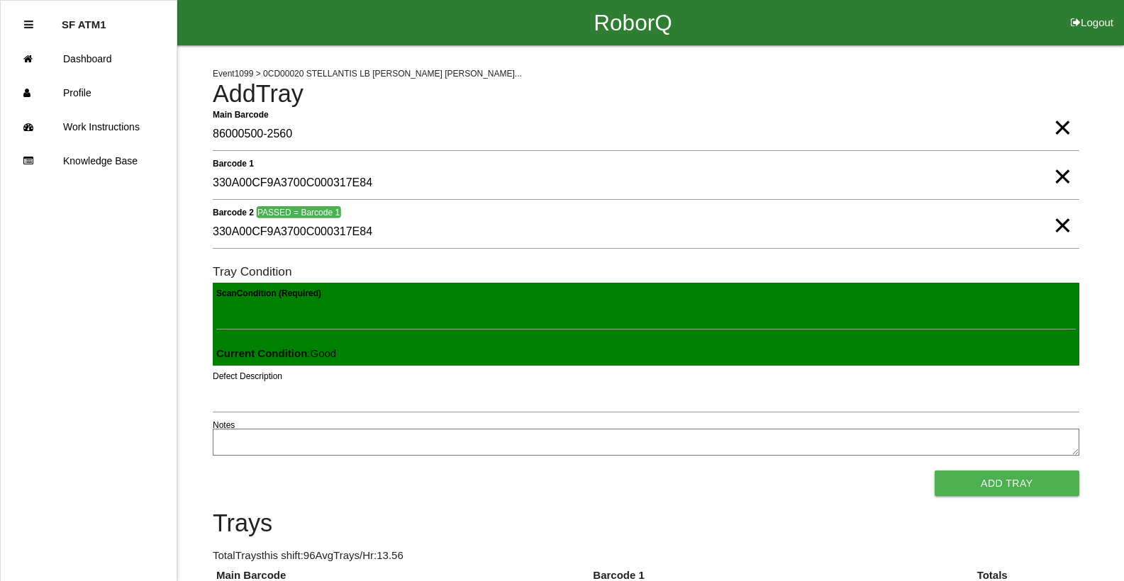
click at [935, 471] on button "Add Tray" at bounding box center [1007, 484] width 145 height 26
